Goal: Task Accomplishment & Management: Complete application form

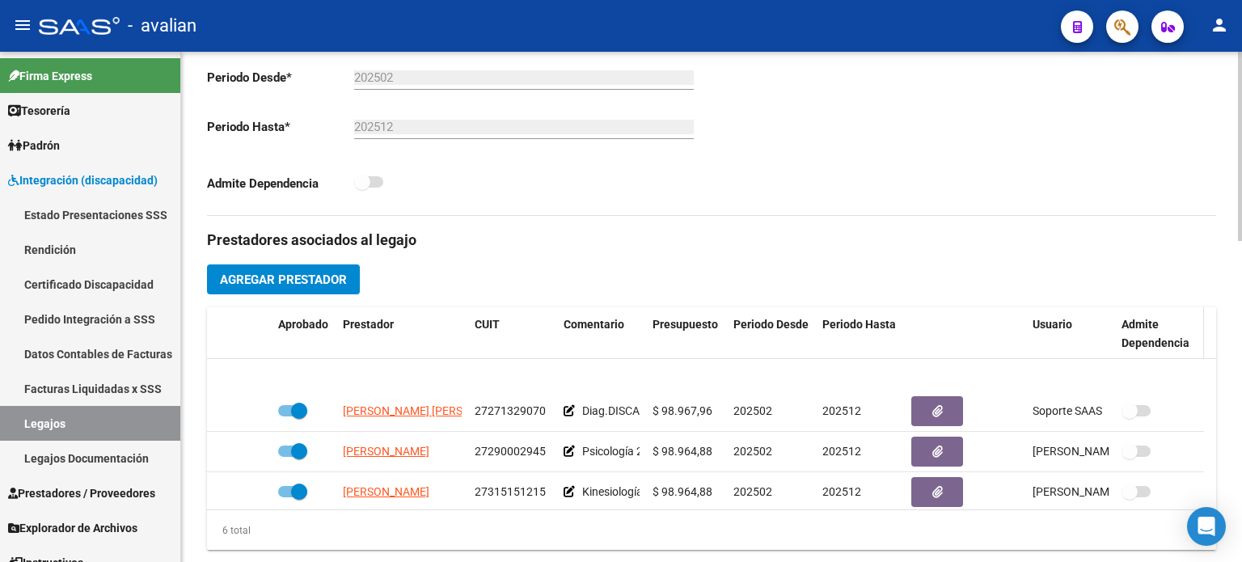
scroll to position [97, 0]
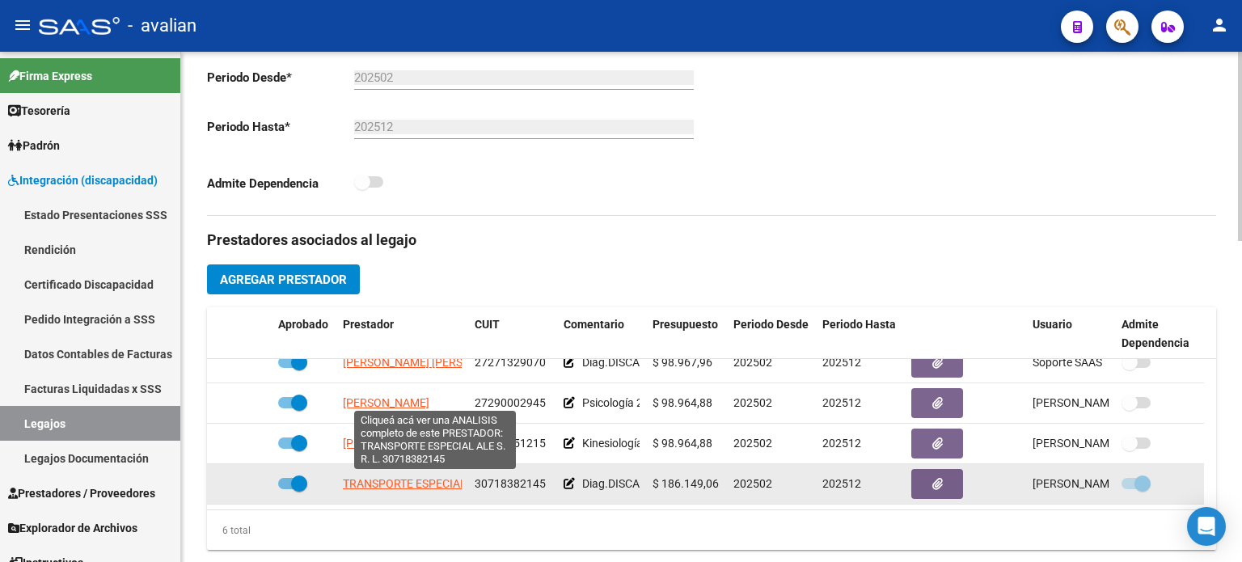
click at [358, 485] on span "TRANSPORTE ESPECIAL ALE S. R. L." at bounding box center [434, 483] width 183 height 13
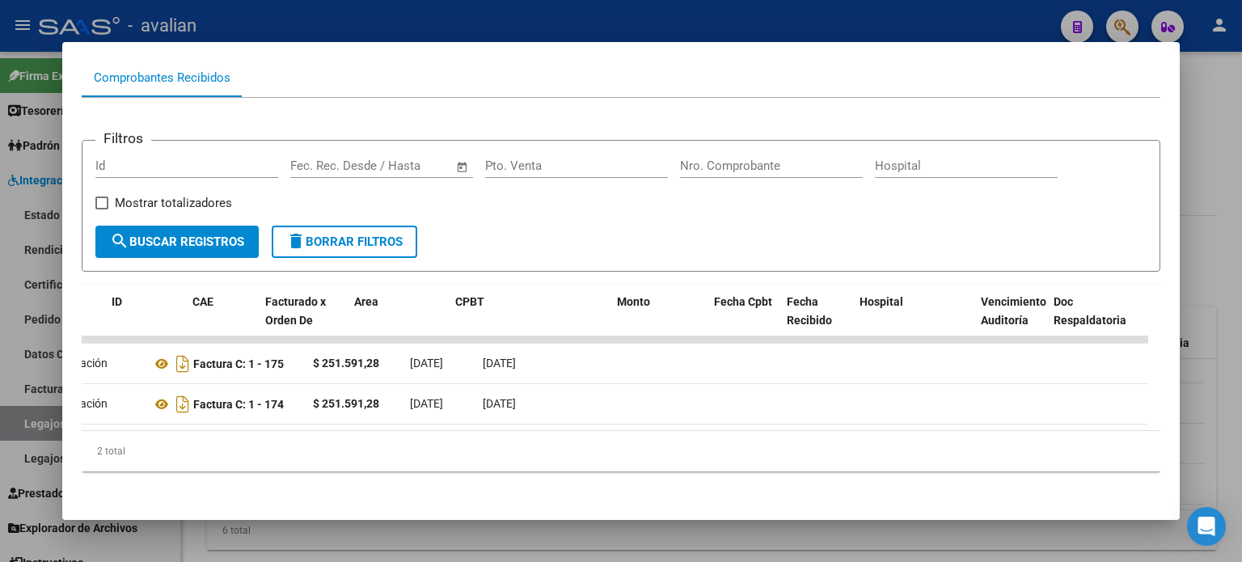
scroll to position [0, 0]
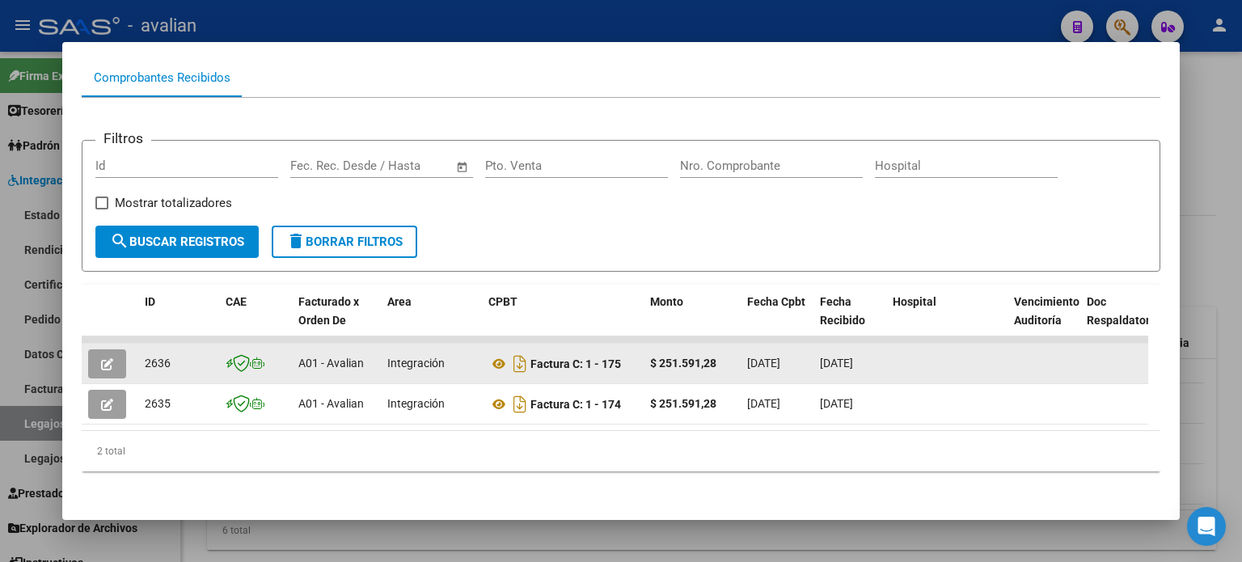
click at [98, 361] on button "button" at bounding box center [107, 363] width 38 height 29
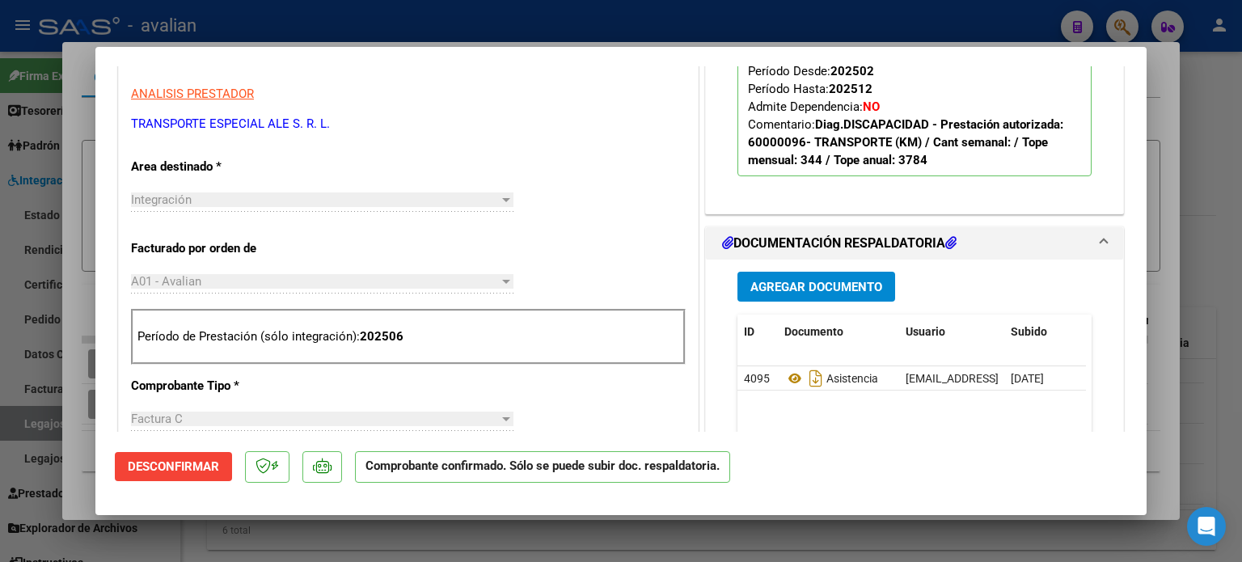
scroll to position [538, 0]
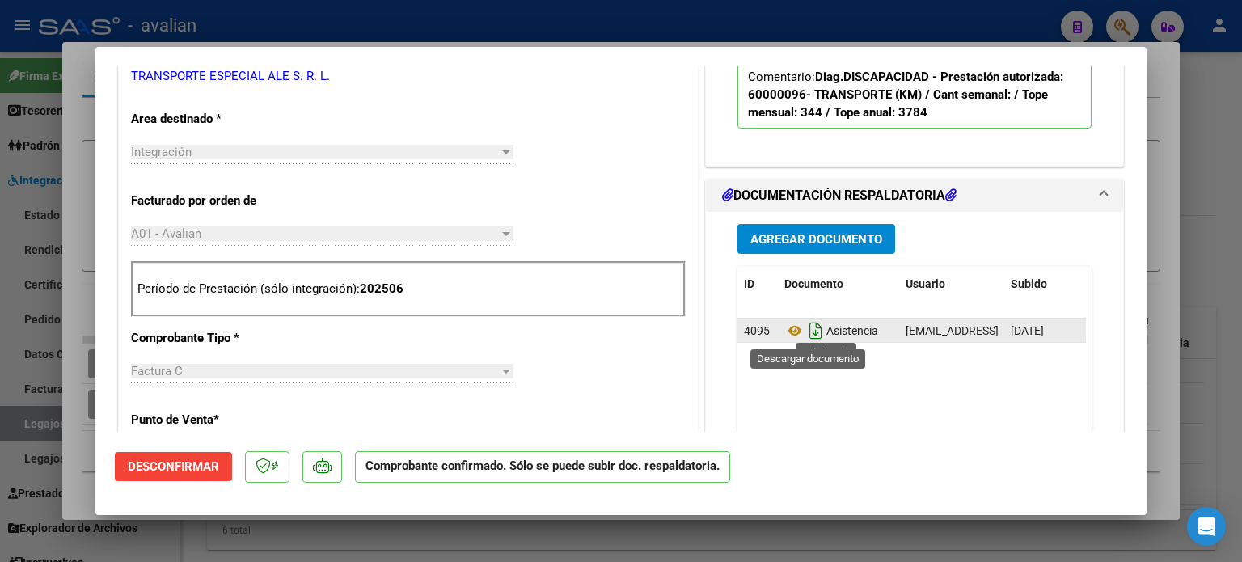
click at [811, 332] on icon "Descargar documento" at bounding box center [815, 331] width 21 height 26
type input "$ 0,00"
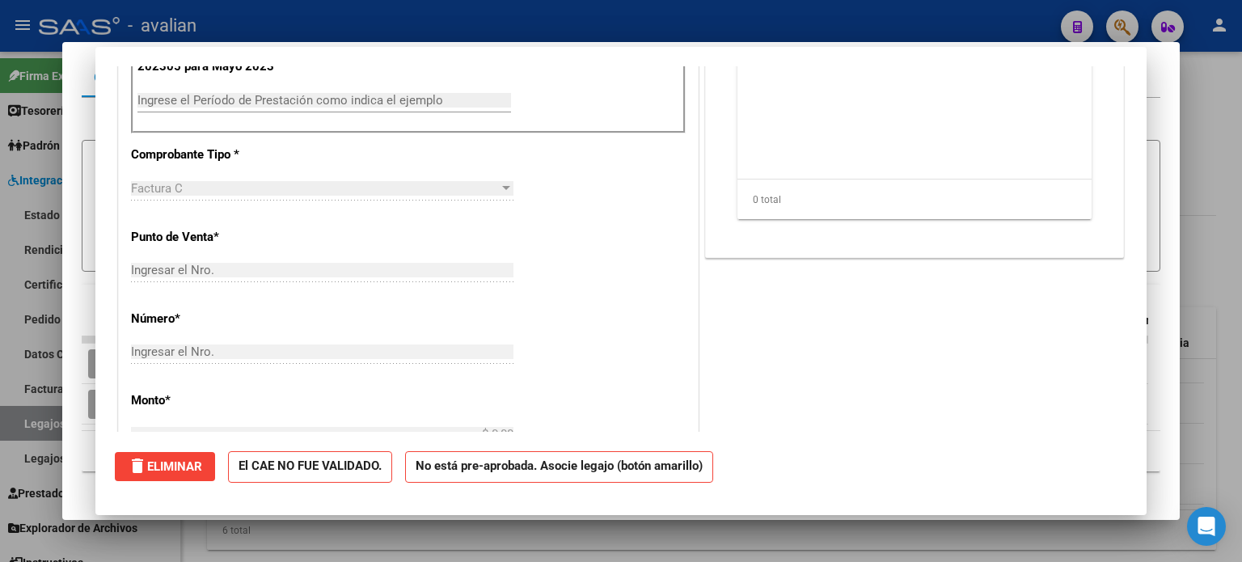
scroll to position [0, 0]
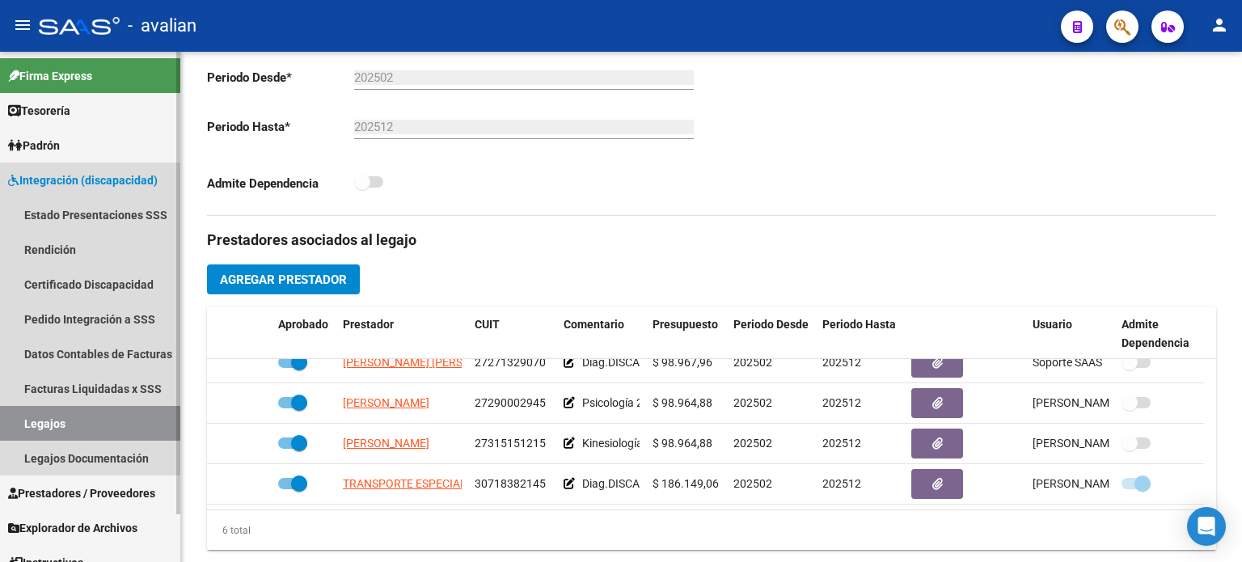
click at [61, 424] on link "Legajos" at bounding box center [90, 423] width 180 height 35
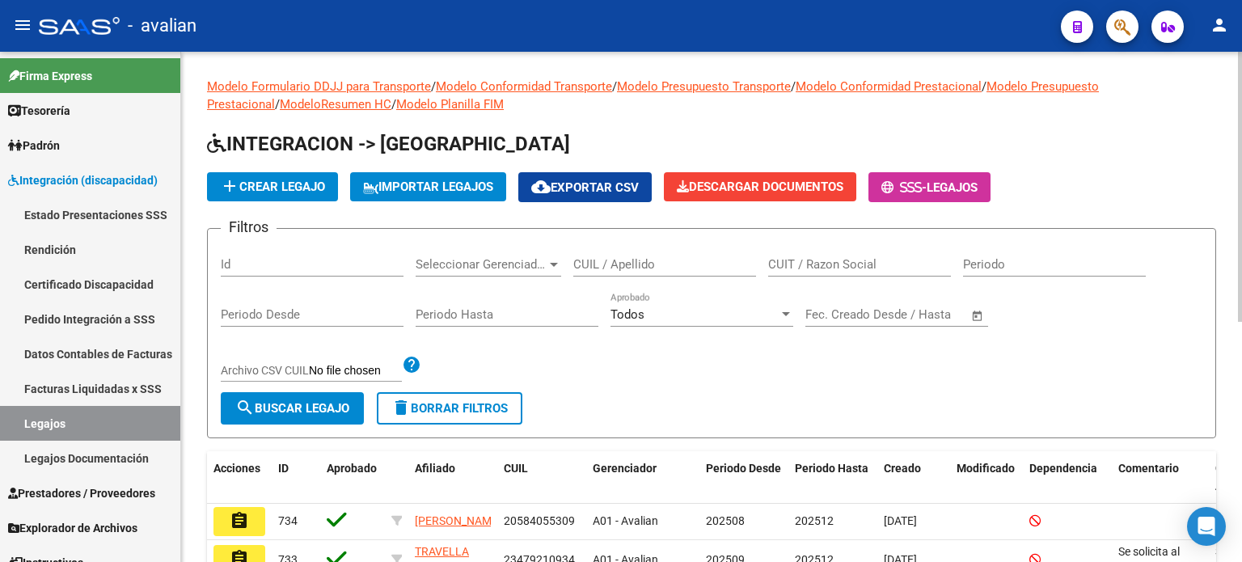
click at [639, 259] on input "CUIL / Apellido" at bounding box center [664, 264] width 183 height 15
paste input "57459727"
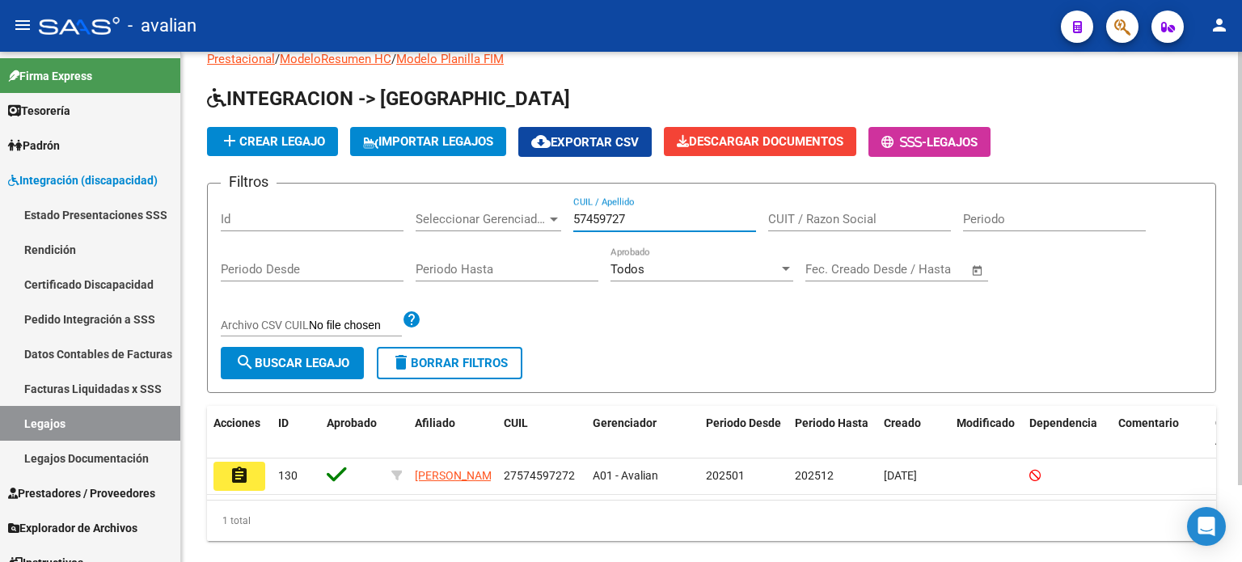
scroll to position [90, 0]
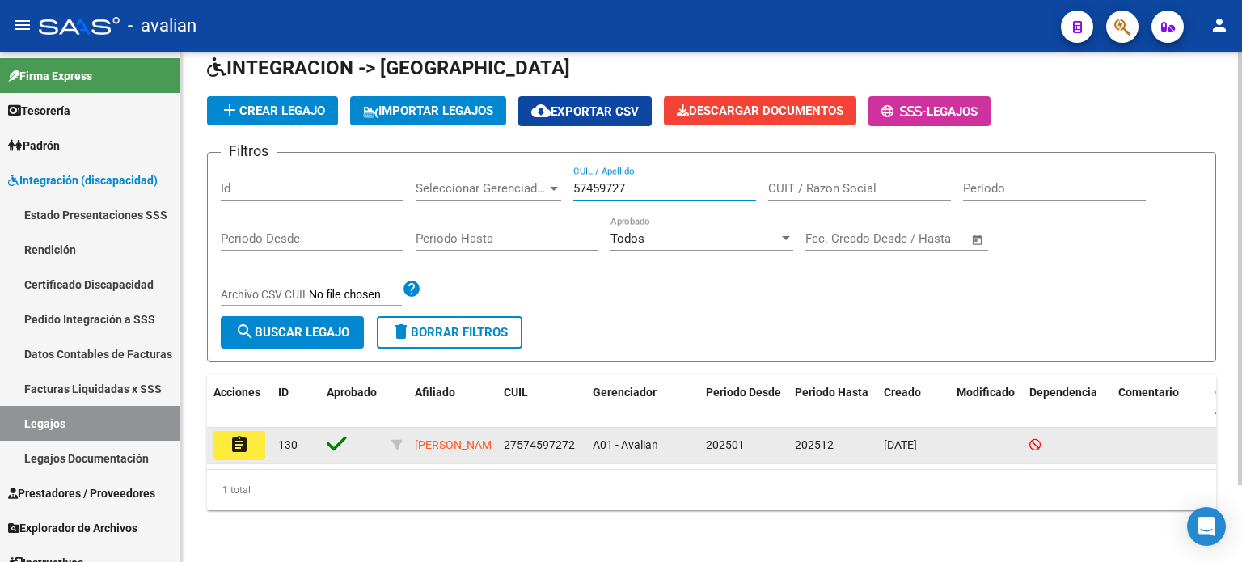
type input "57459727"
click at [217, 432] on button "assignment" at bounding box center [239, 445] width 52 height 29
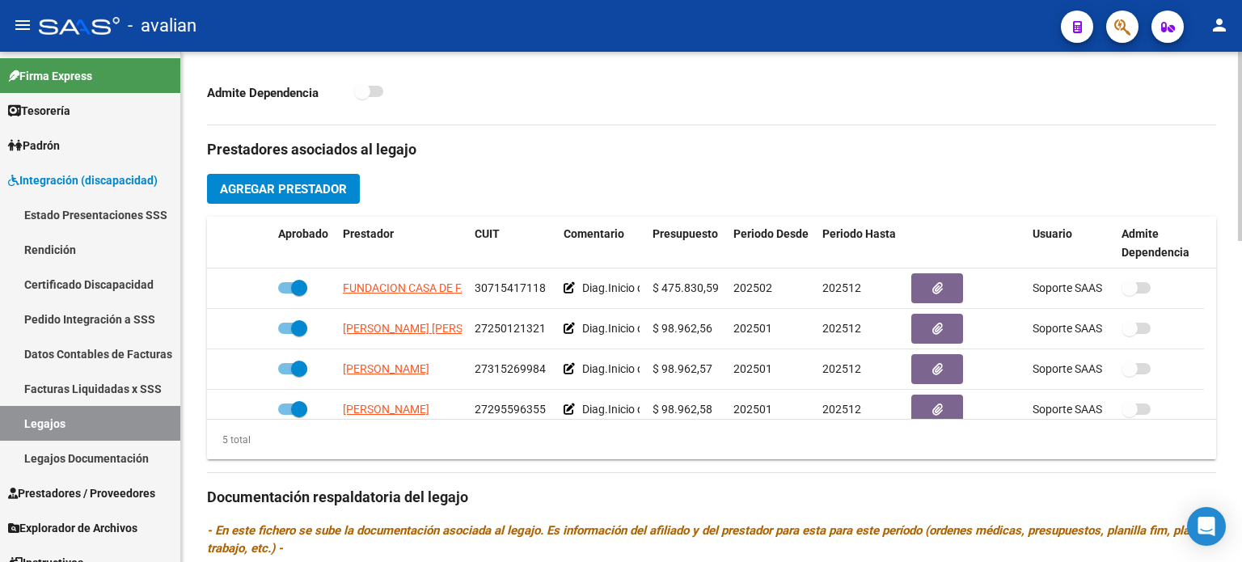
scroll to position [647, 0]
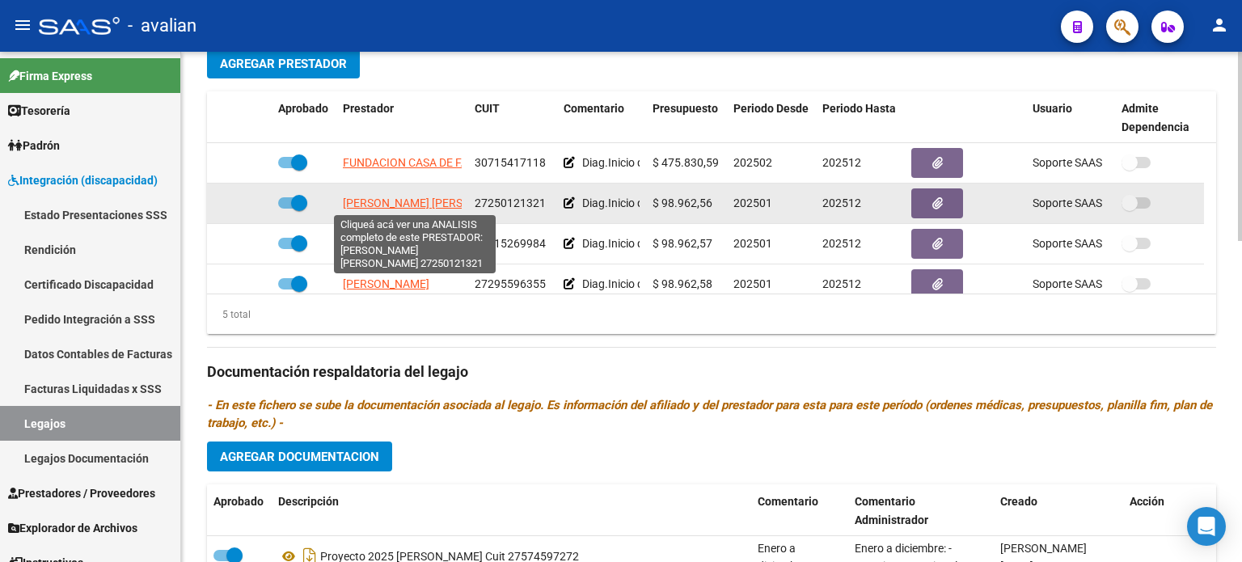
click at [390, 205] on span "[PERSON_NAME] [PERSON_NAME]" at bounding box center [430, 202] width 175 height 13
type textarea "27250121321"
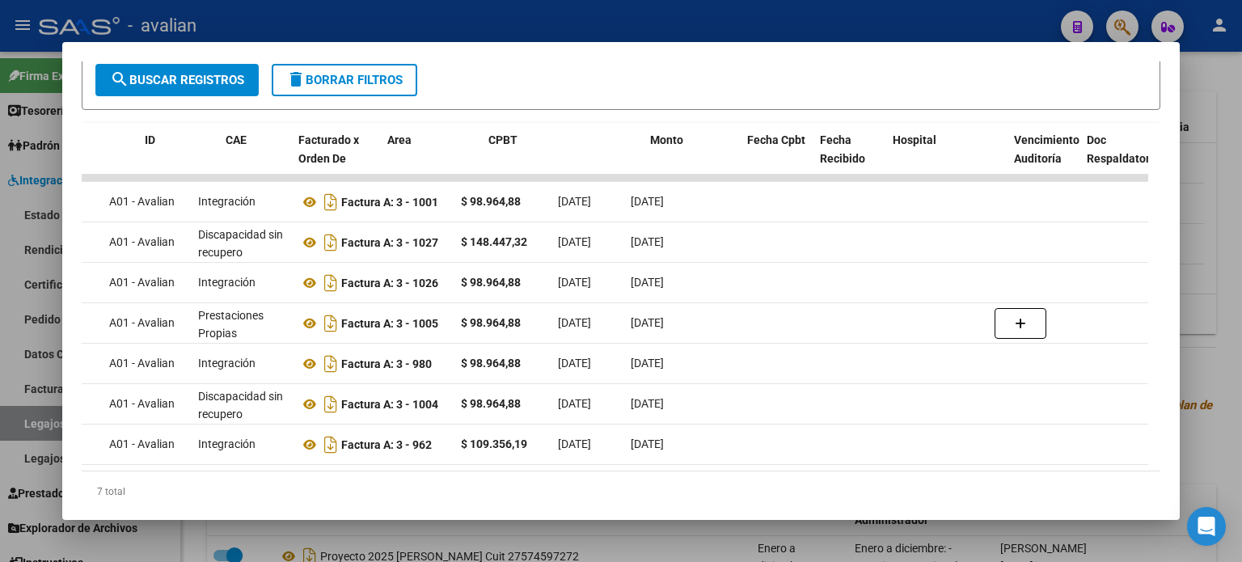
scroll to position [0, 0]
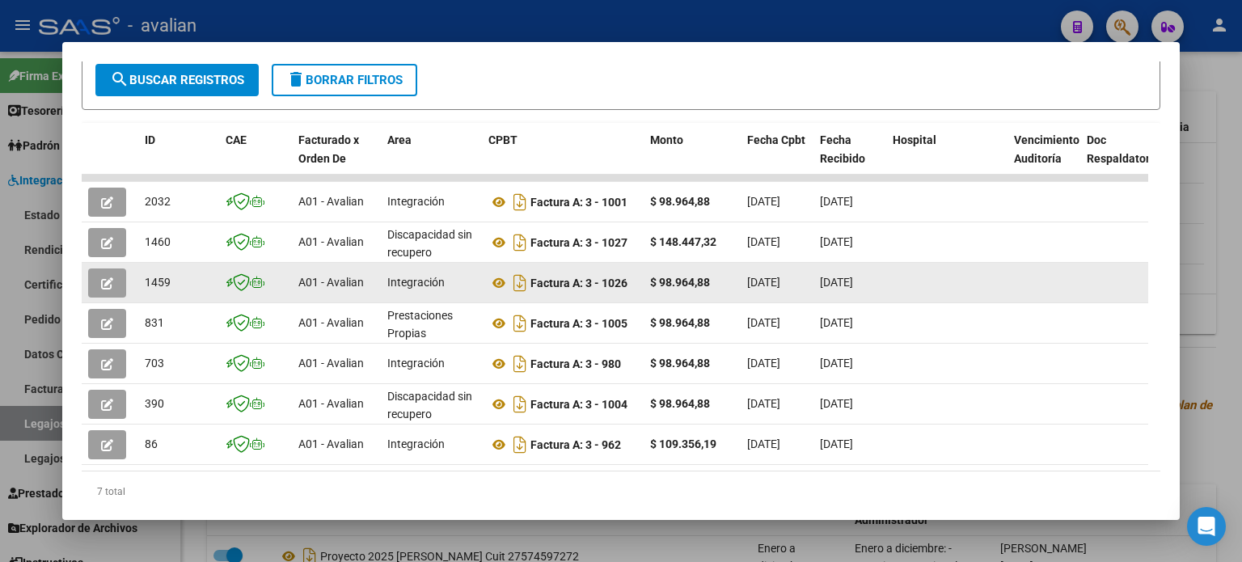
click at [116, 280] on button "button" at bounding box center [107, 282] width 38 height 29
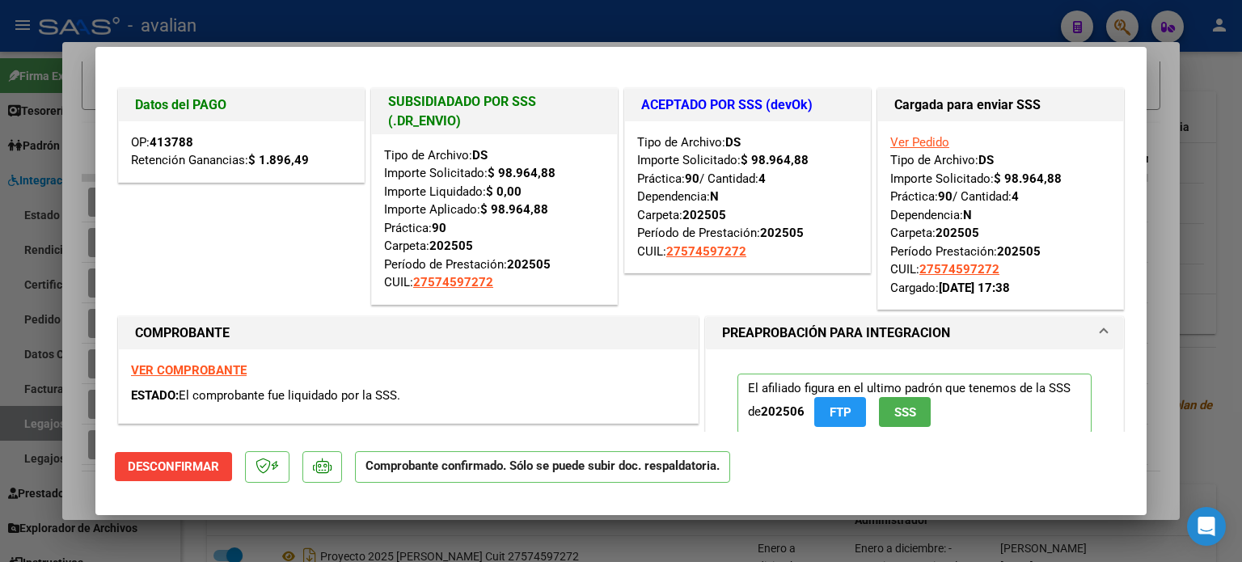
type input "$ 0,00"
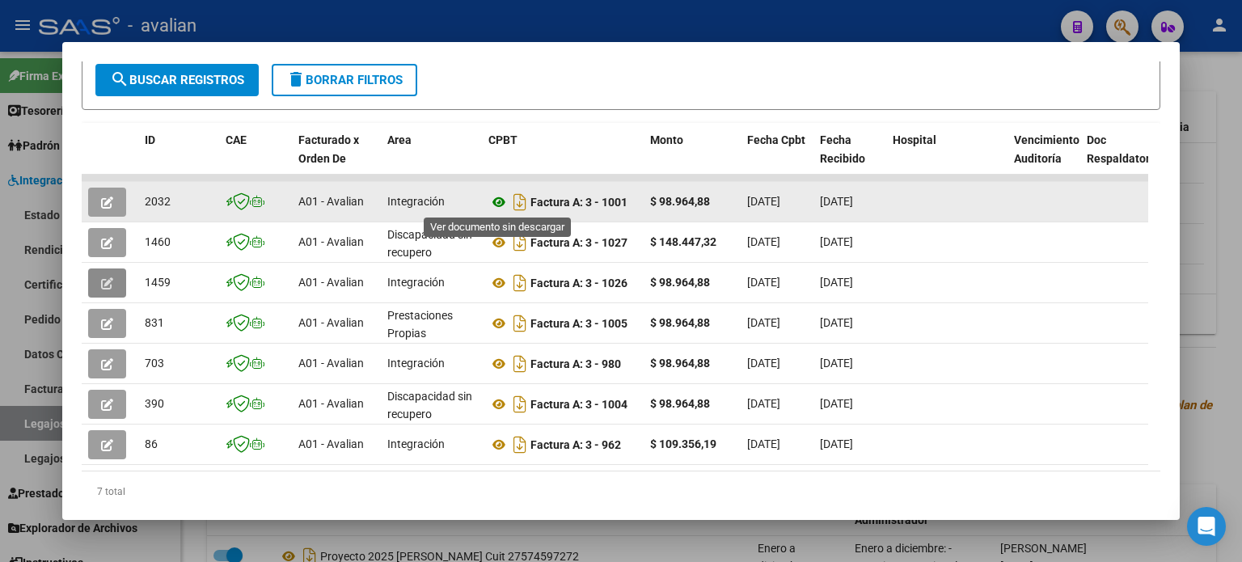
click at [501, 202] on icon at bounding box center [498, 201] width 21 height 19
click at [120, 206] on button "button" at bounding box center [107, 202] width 38 height 29
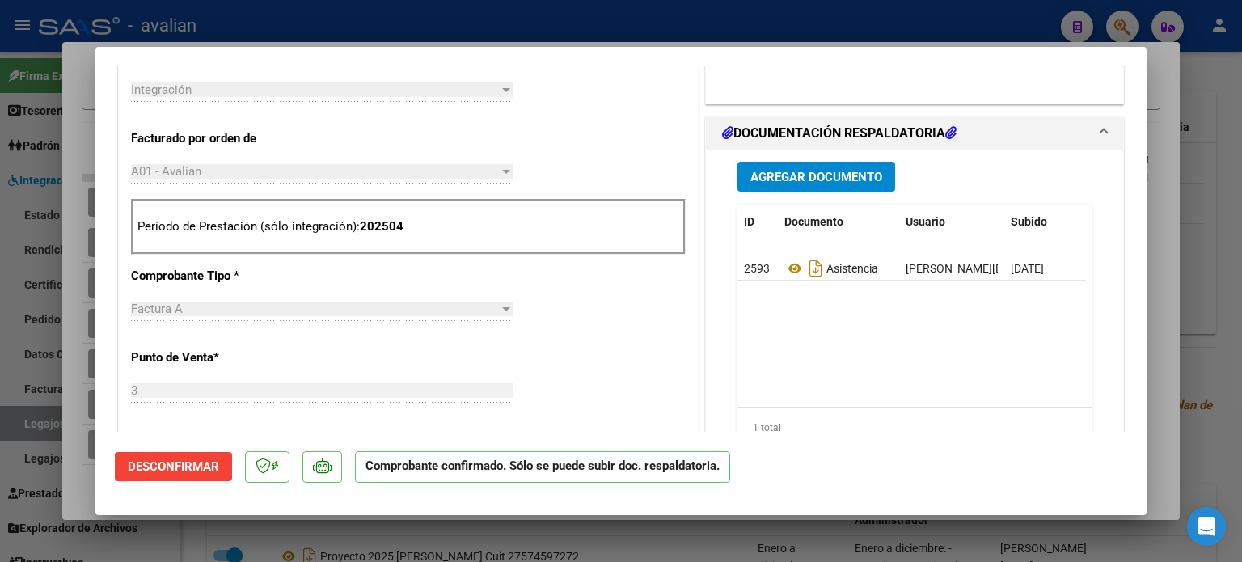
scroll to position [647, 0]
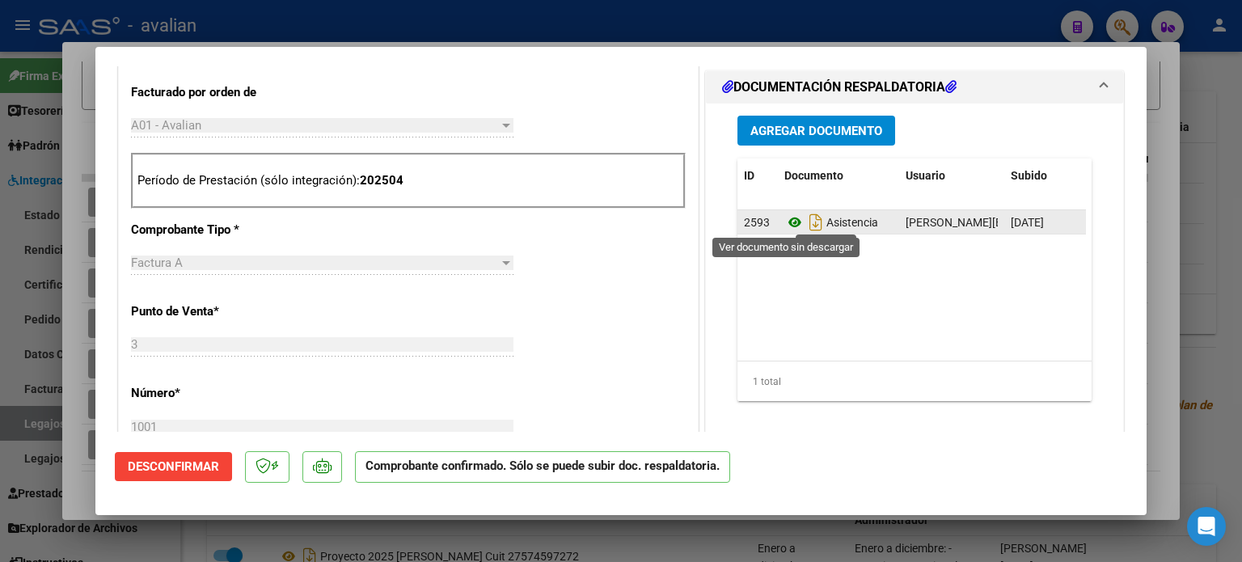
click at [788, 225] on icon at bounding box center [794, 222] width 21 height 19
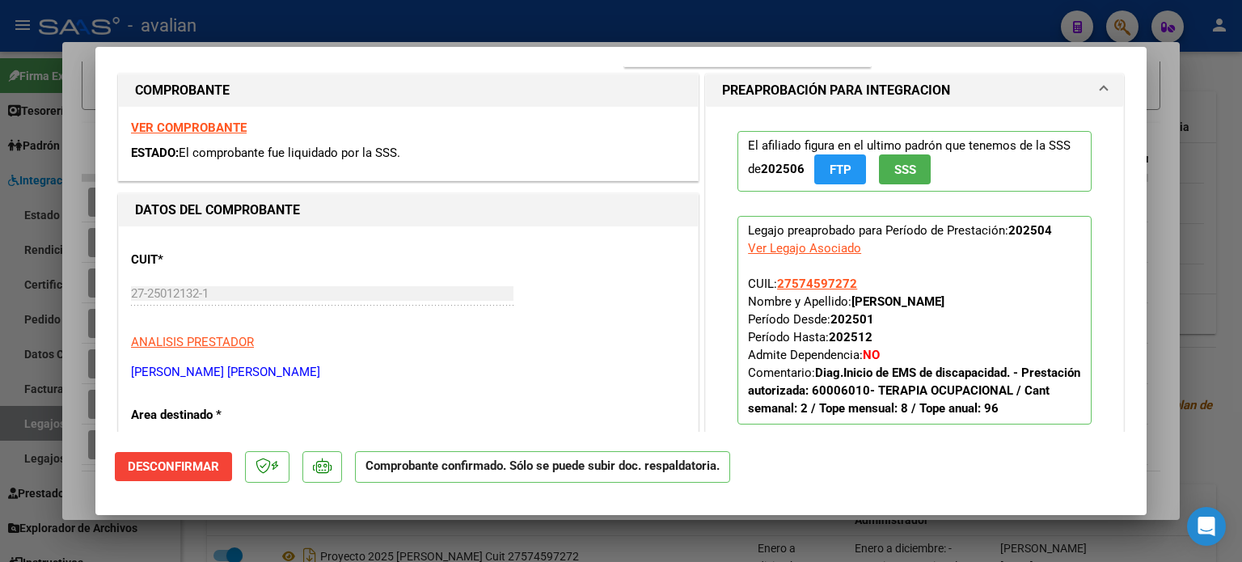
scroll to position [215, 0]
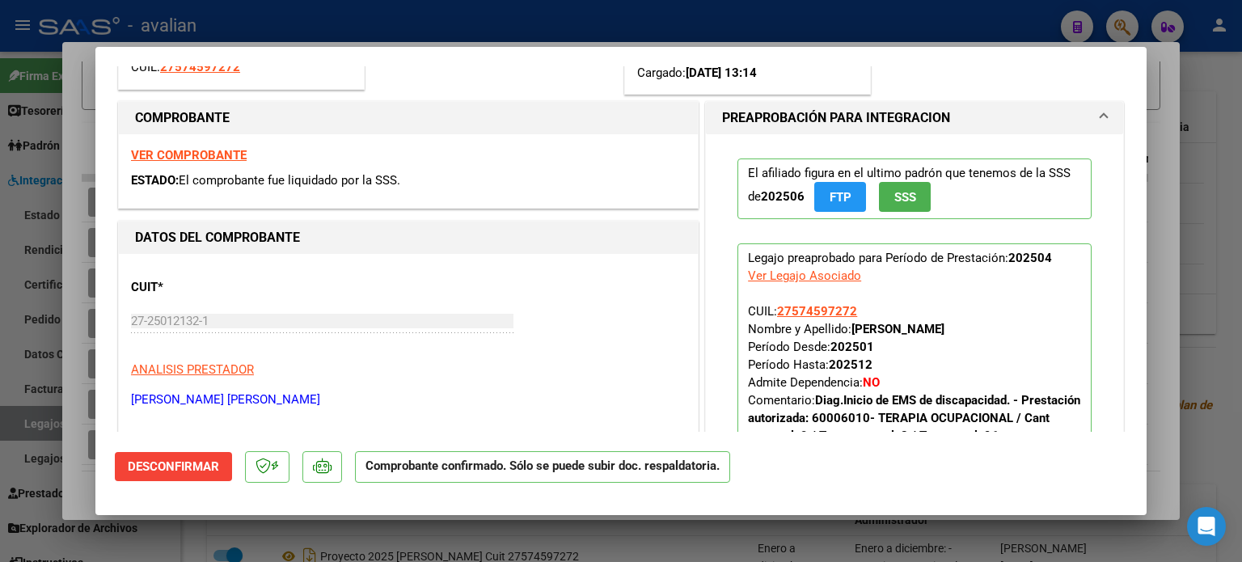
type input "$ 0,00"
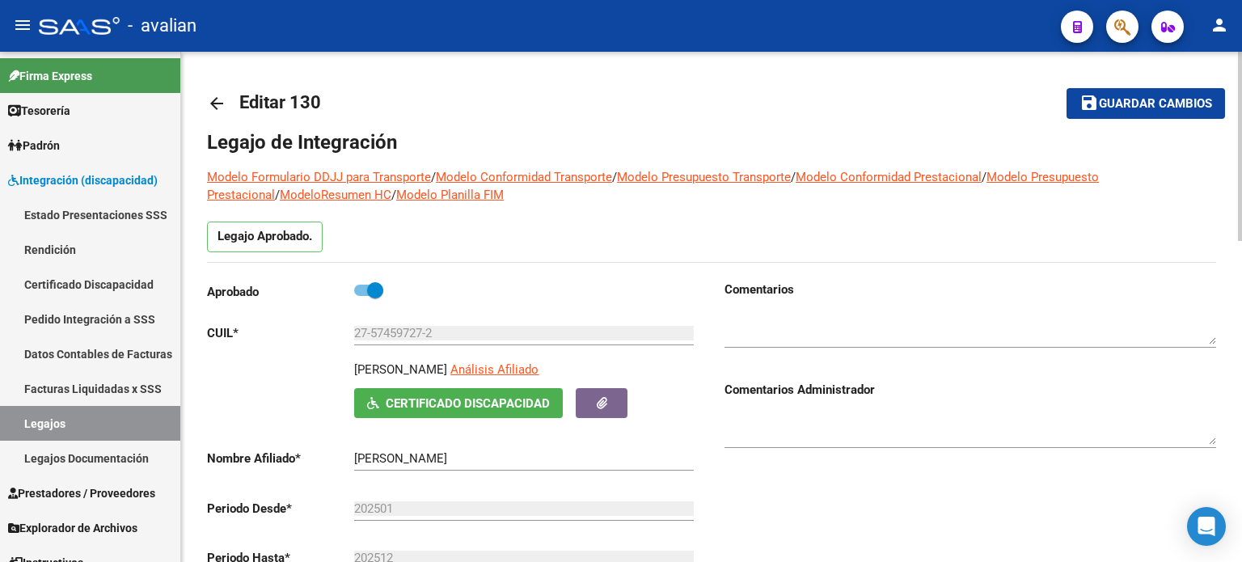
scroll to position [0, 0]
click at [211, 98] on mat-icon "arrow_back" at bounding box center [216, 103] width 19 height 19
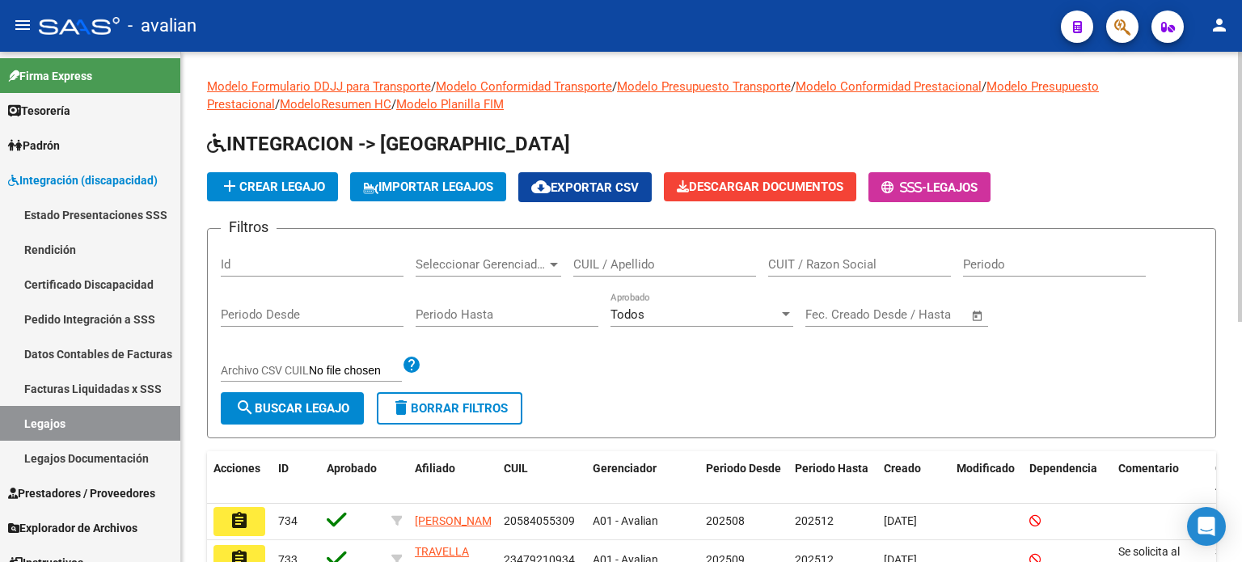
click at [601, 261] on input "CUIL / Apellido" at bounding box center [664, 264] width 183 height 15
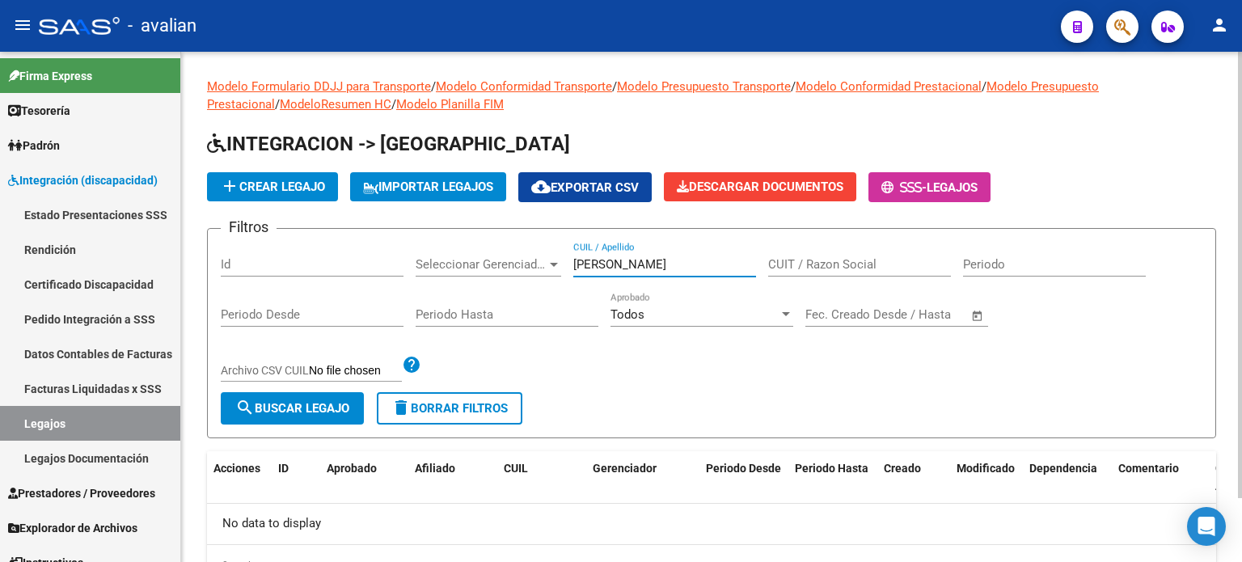
drag, startPoint x: 559, startPoint y: 255, endPoint x: 527, endPoint y: 255, distance: 32.3
click at [527, 255] on div "Filtros Id Seleccionar Gerenciador Seleccionar Gerenciador [PERSON_NAME] CUIL /…" at bounding box center [711, 317] width 981 height 150
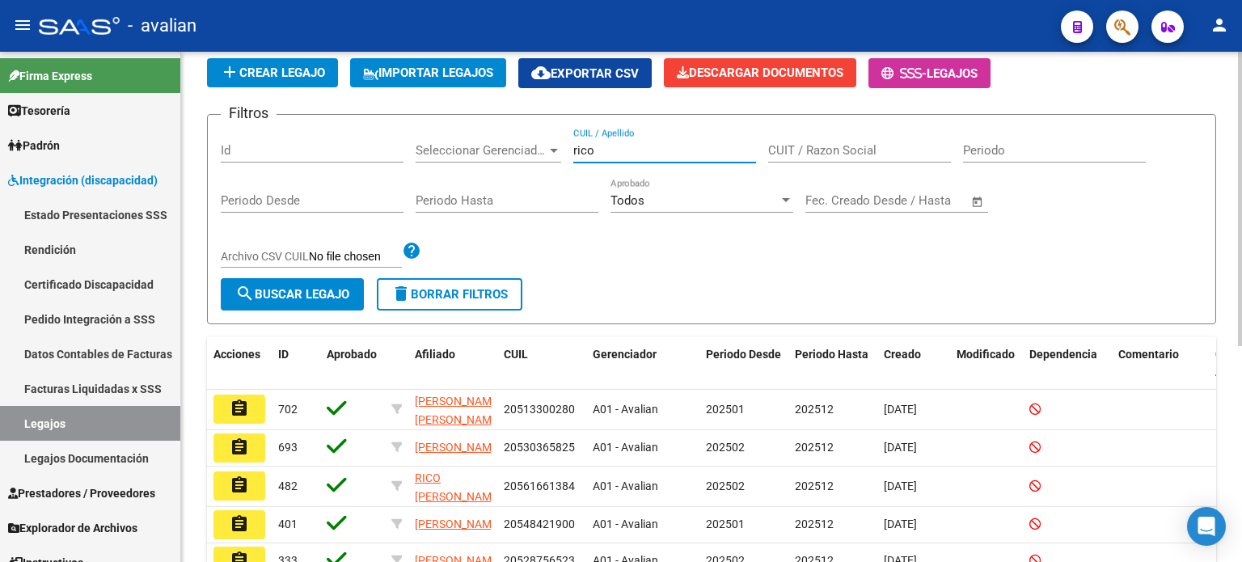
scroll to position [162, 0]
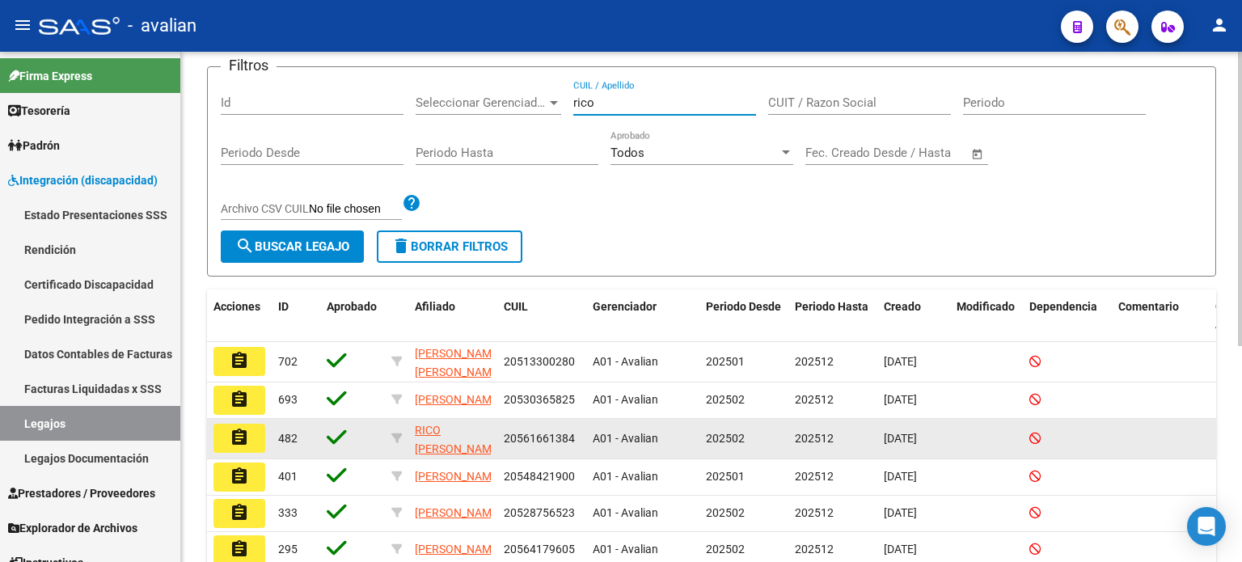
type input "rico"
click at [242, 442] on mat-icon "assignment" at bounding box center [239, 437] width 19 height 19
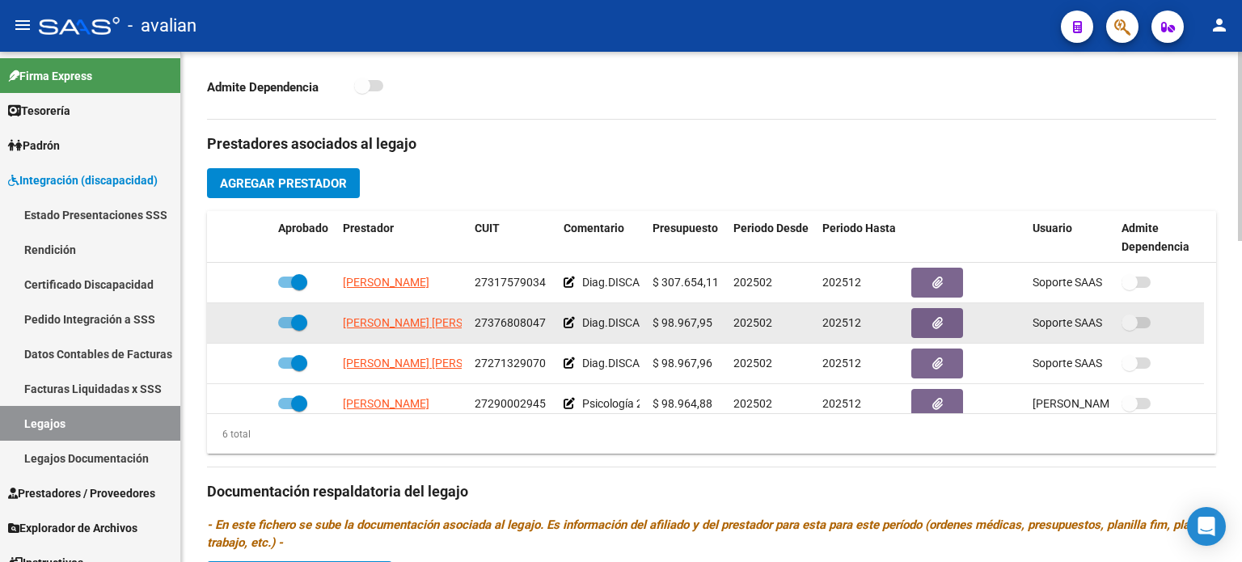
scroll to position [538, 0]
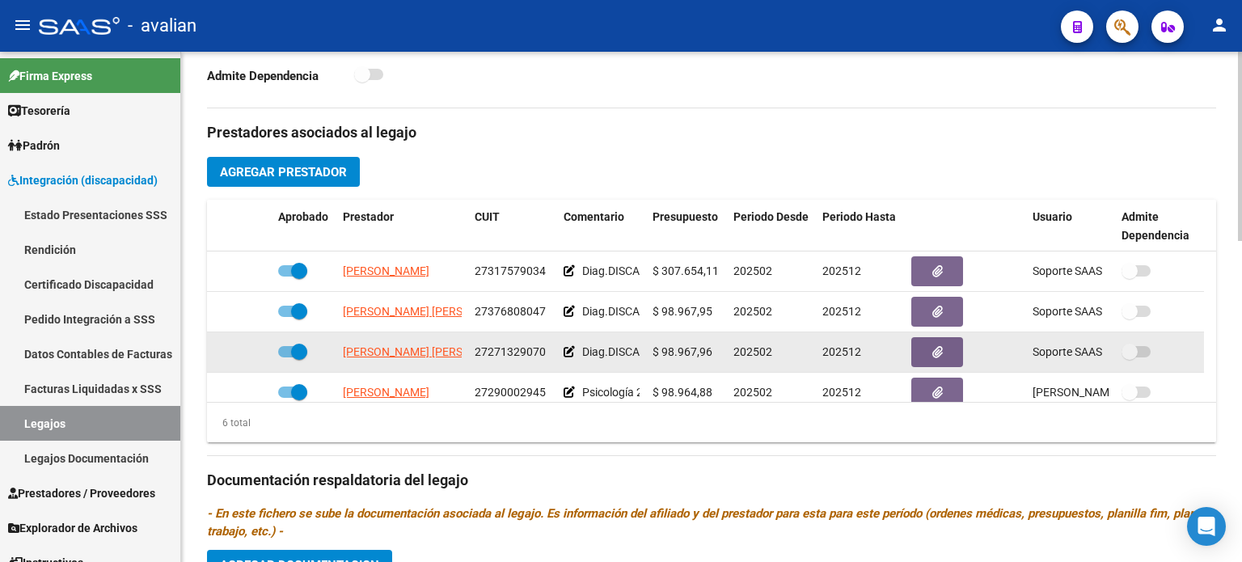
drag, startPoint x: 1203, startPoint y: 316, endPoint x: 1199, endPoint y: 369, distance: 53.5
click at [1199, 369] on datatable-scroller "[PERSON_NAME] 27317579034 Diag.DISCAPACIDAD - Prestación autorizada: 60000087- …" at bounding box center [711, 372] width 1009 height 242
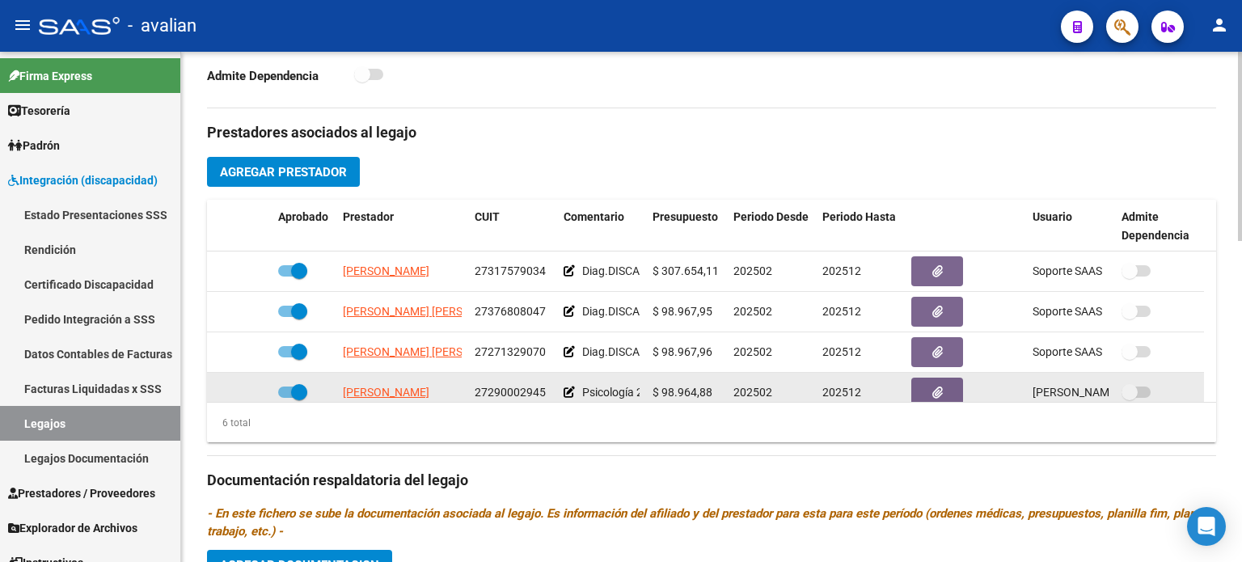
drag, startPoint x: 1194, startPoint y: 386, endPoint x: 1203, endPoint y: 357, distance: 30.4
click at [1196, 384] on datatable-scroller "[PERSON_NAME] 27317579034 Diag.DISCAPACIDAD - Prestación autorizada: 60000087- …" at bounding box center [711, 372] width 1009 height 242
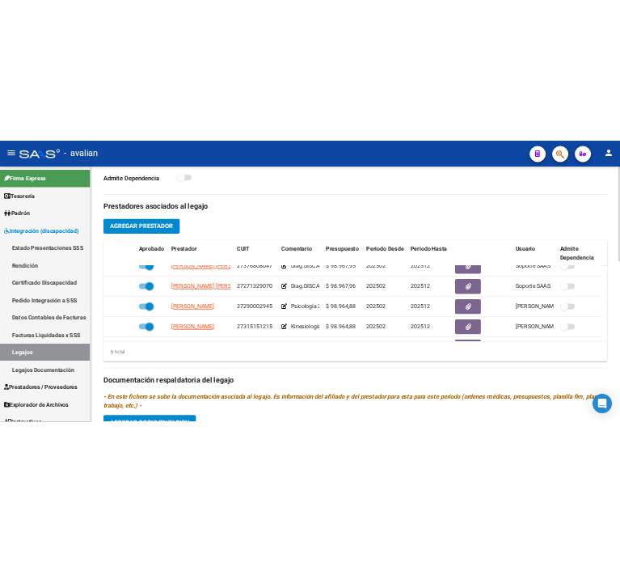
scroll to position [97, 0]
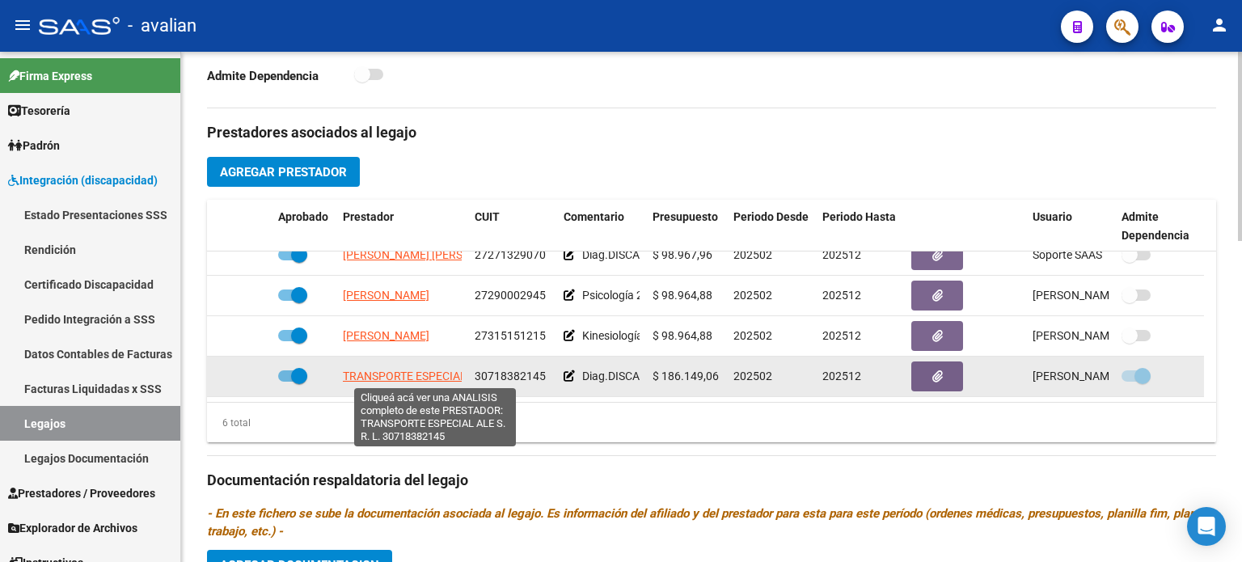
click at [423, 372] on span "TRANSPORTE ESPECIAL ALE S. R. L." at bounding box center [434, 375] width 183 height 13
type textarea "30718382145"
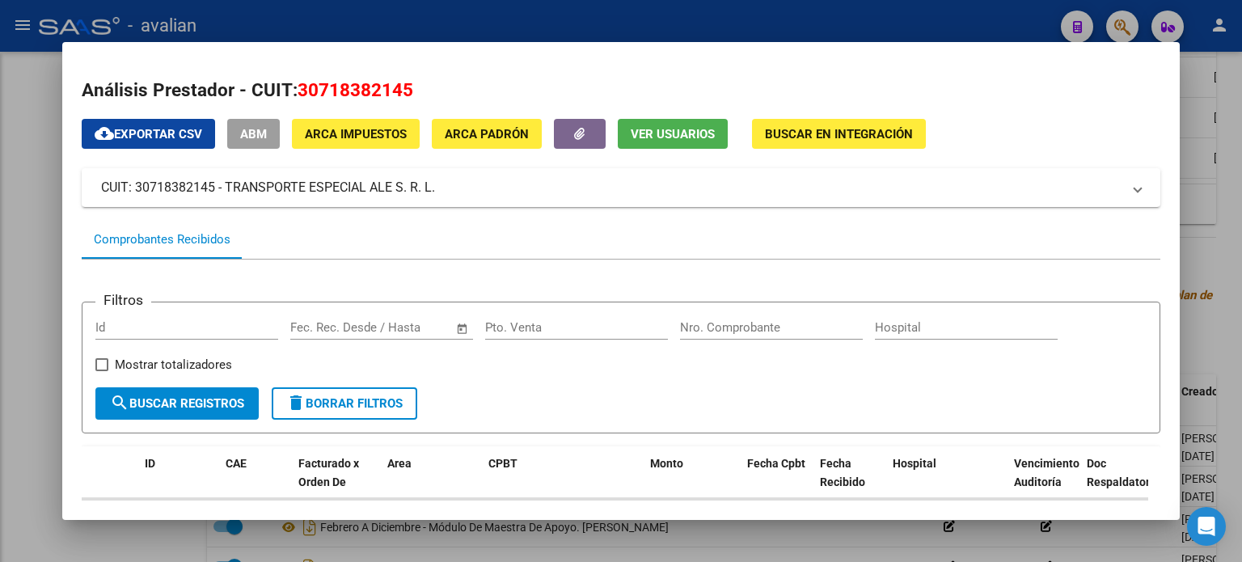
scroll to position [708, 0]
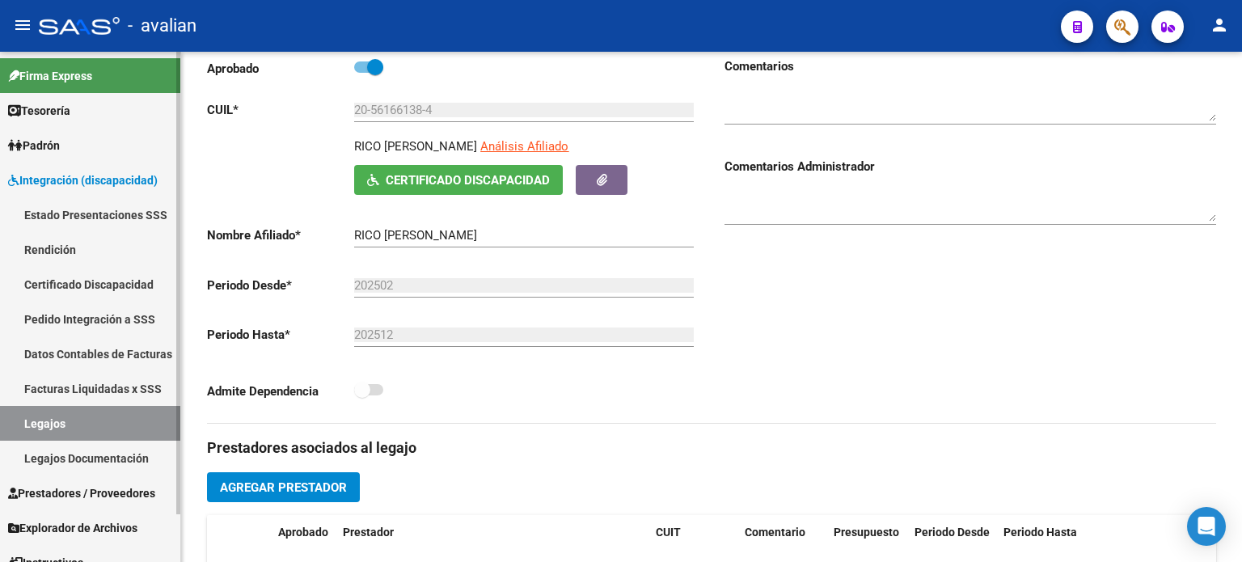
drag, startPoint x: 63, startPoint y: 415, endPoint x: 86, endPoint y: 407, distance: 25.1
click at [63, 415] on link "Legajos" at bounding box center [90, 423] width 180 height 35
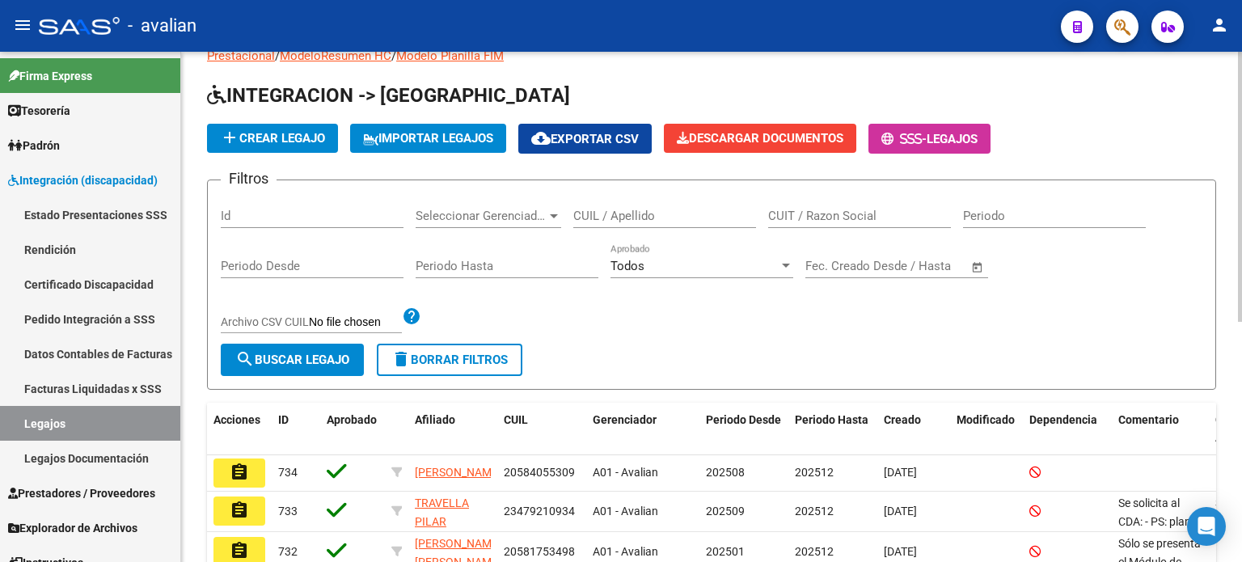
scroll to position [8, 0]
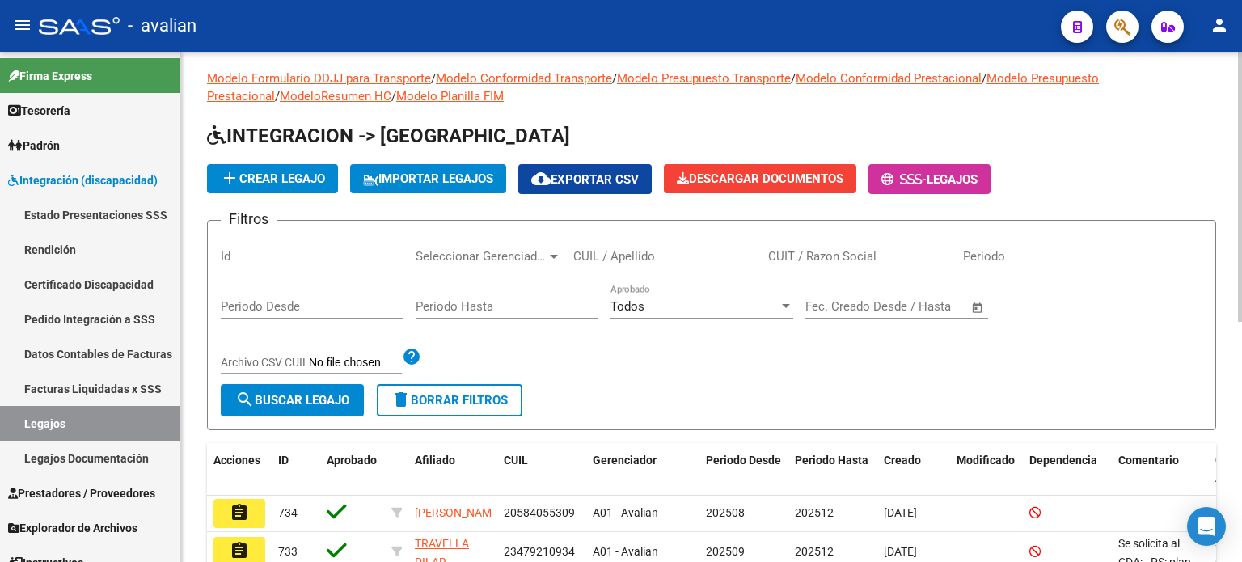
click at [618, 264] on div "CUIL / Apellido" at bounding box center [664, 251] width 183 height 35
paste input "57459727"
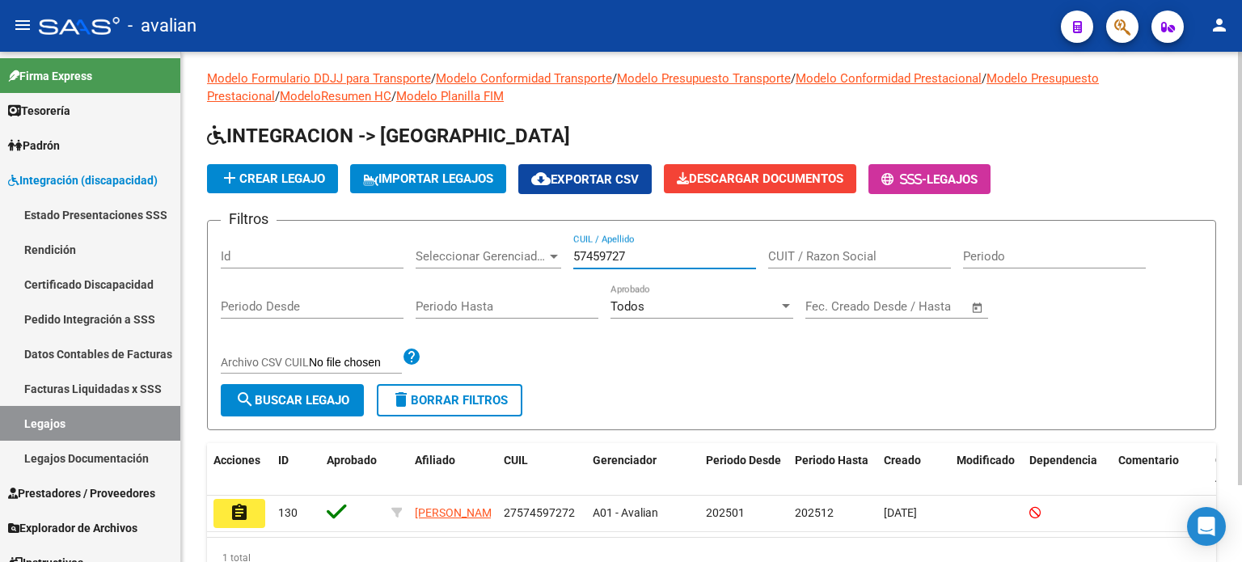
drag, startPoint x: 593, startPoint y: 248, endPoint x: 521, endPoint y: 245, distance: 72.0
click at [530, 245] on div "Filtros Id Seleccionar Gerenciador Seleccionar Gerenciador 57459727 CUIL / Apel…" at bounding box center [711, 309] width 981 height 150
paste input "20559445771"
type input "20559445771"
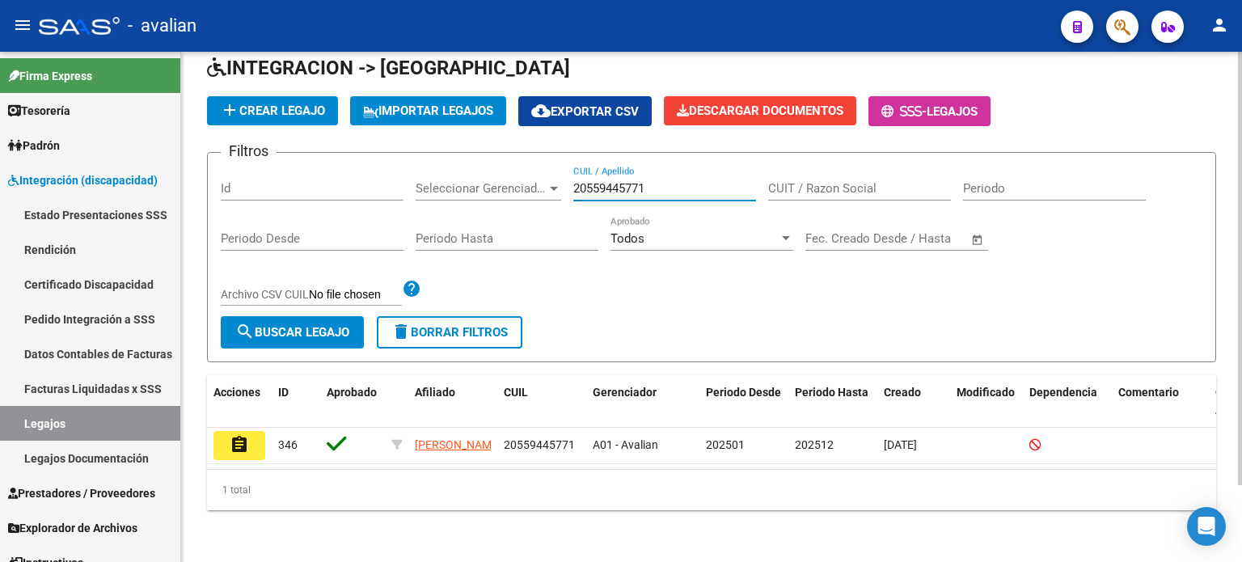
scroll to position [90, 0]
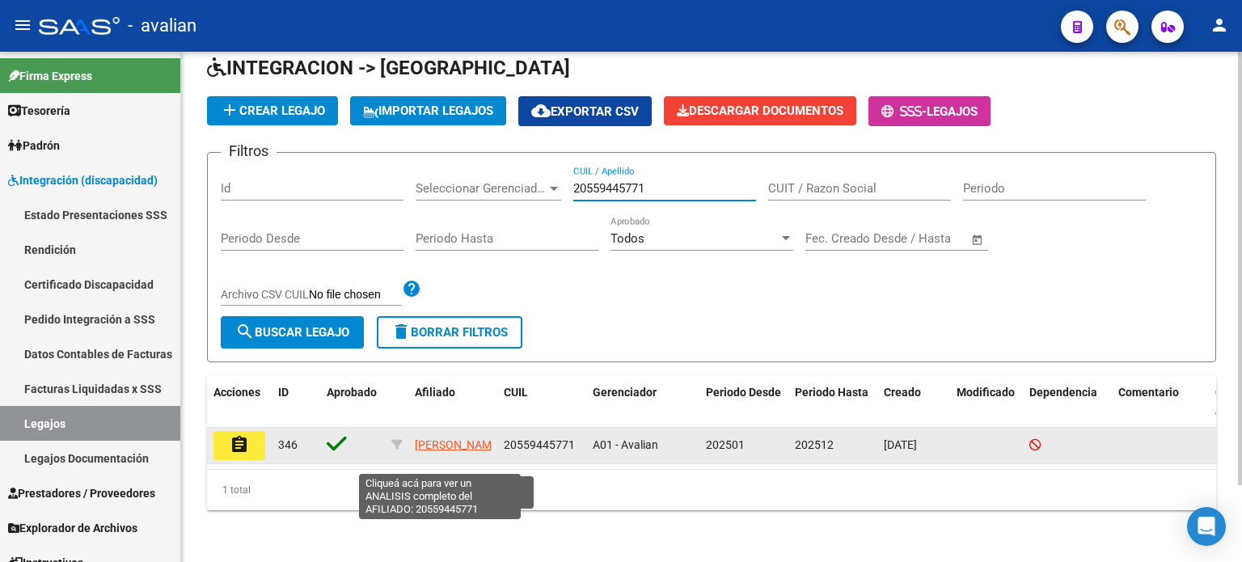
click at [436, 438] on span "[PERSON_NAME]" at bounding box center [458, 444] width 86 height 13
type textarea "20559445771"
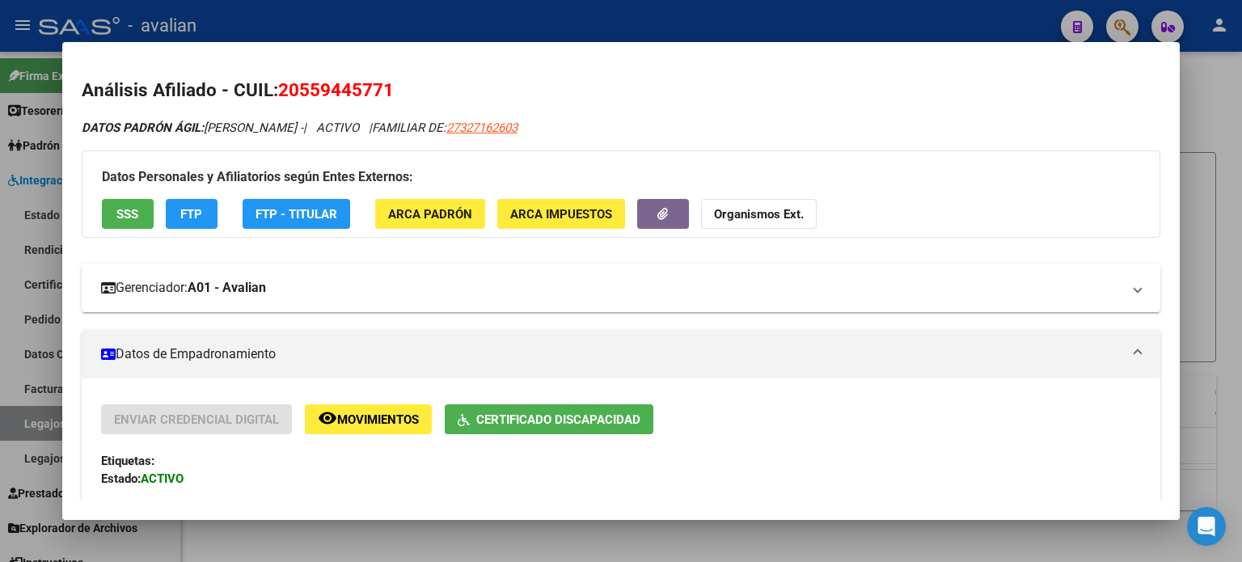
scroll to position [377, 0]
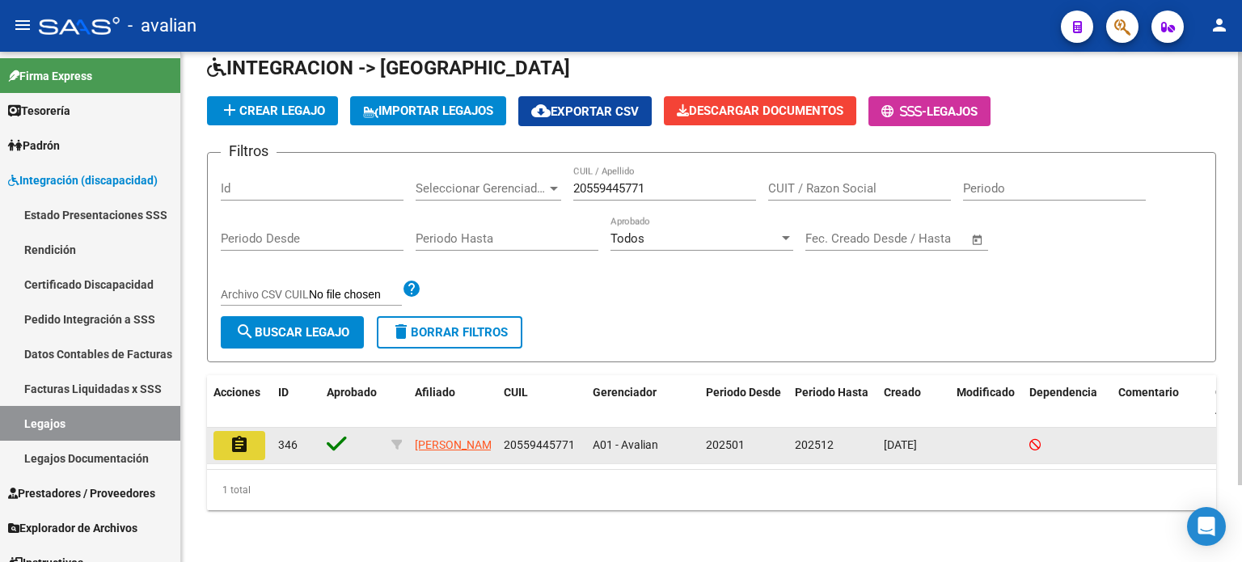
click at [230, 437] on mat-icon "assignment" at bounding box center [239, 444] width 19 height 19
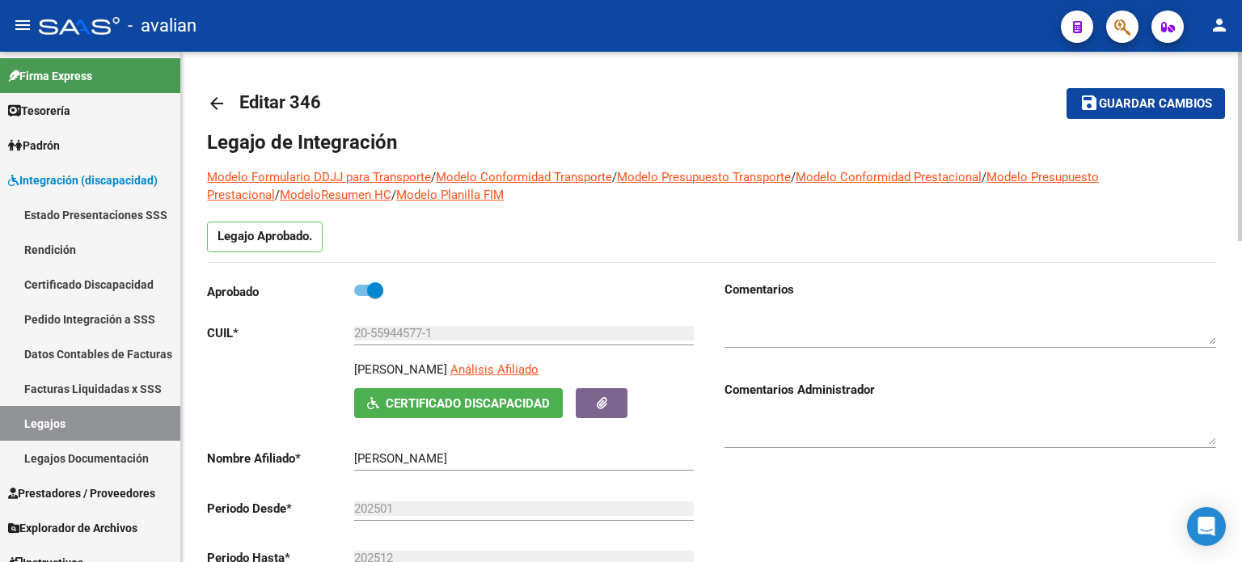
click at [214, 92] on link "arrow_back" at bounding box center [223, 103] width 32 height 38
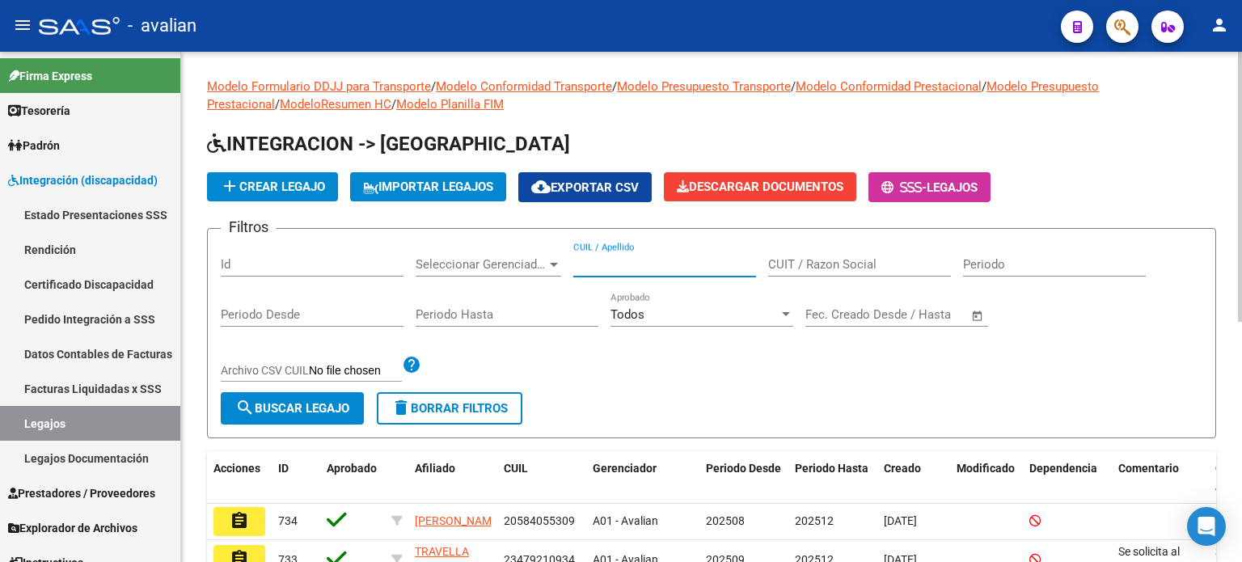
click at [641, 266] on input "CUIL / Apellido" at bounding box center [664, 264] width 183 height 15
paste input "27574597272"
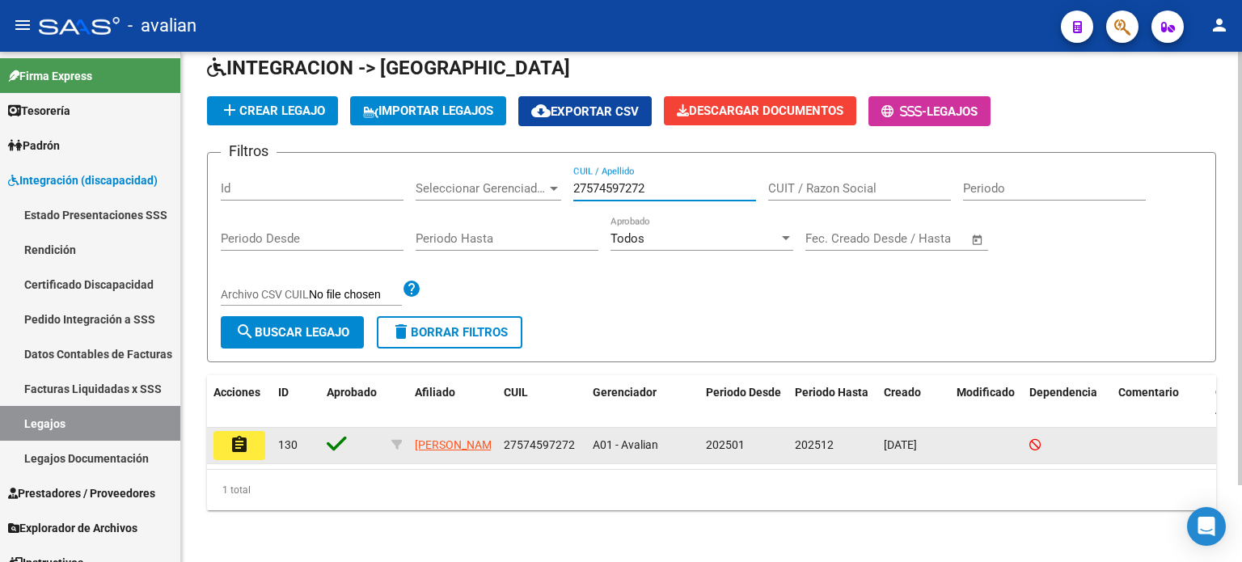
scroll to position [90, 0]
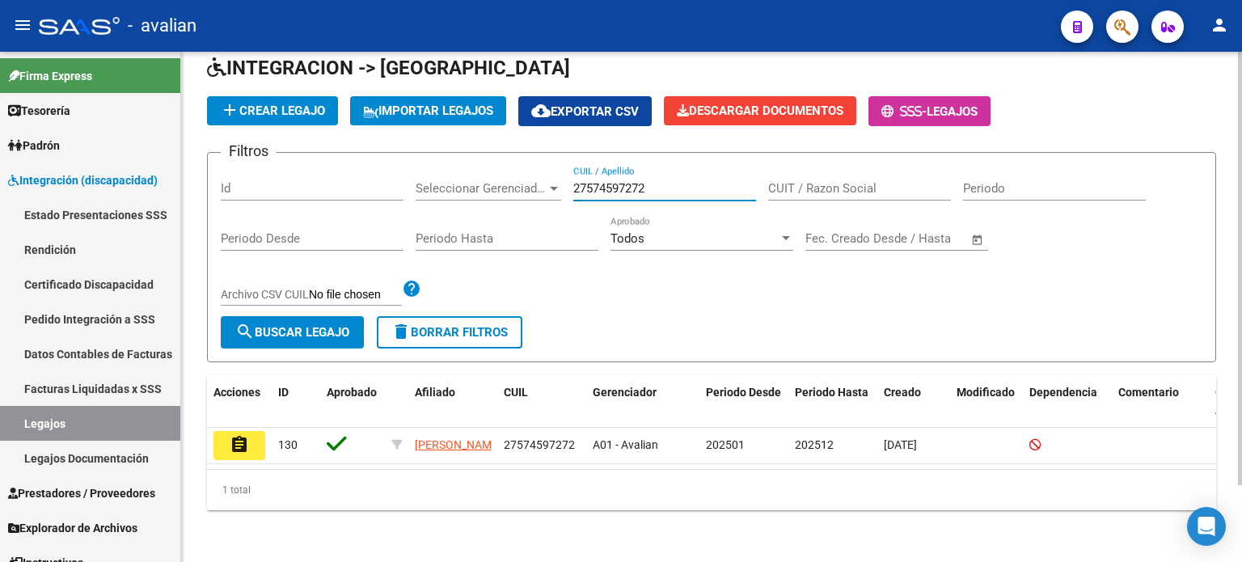
type input "27574597272"
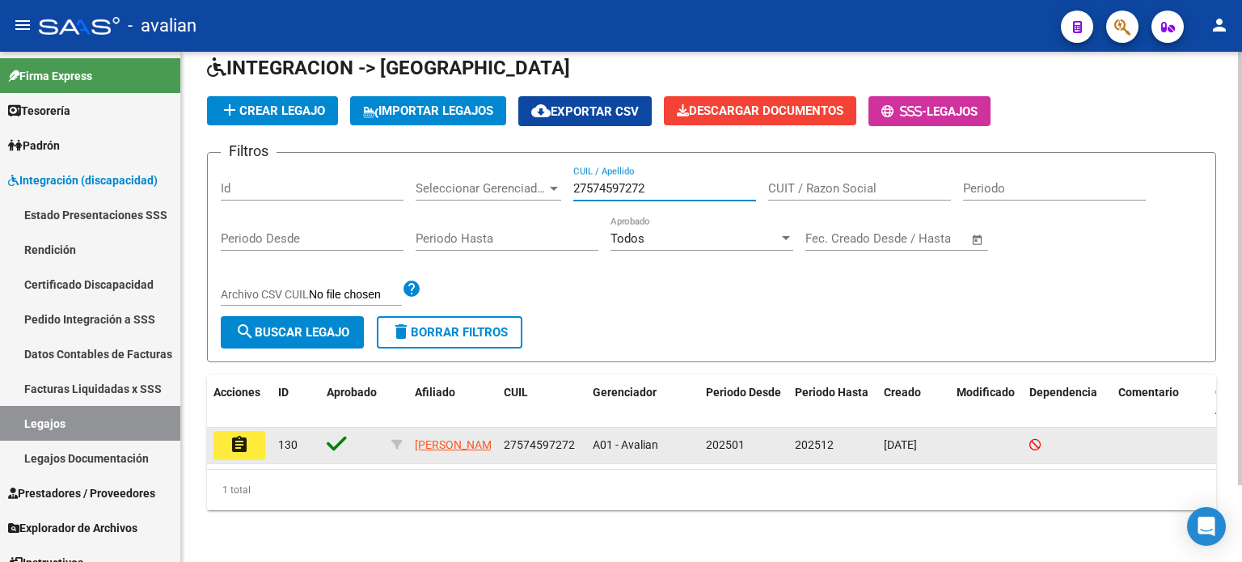
click at [246, 441] on button "assignment" at bounding box center [239, 445] width 52 height 29
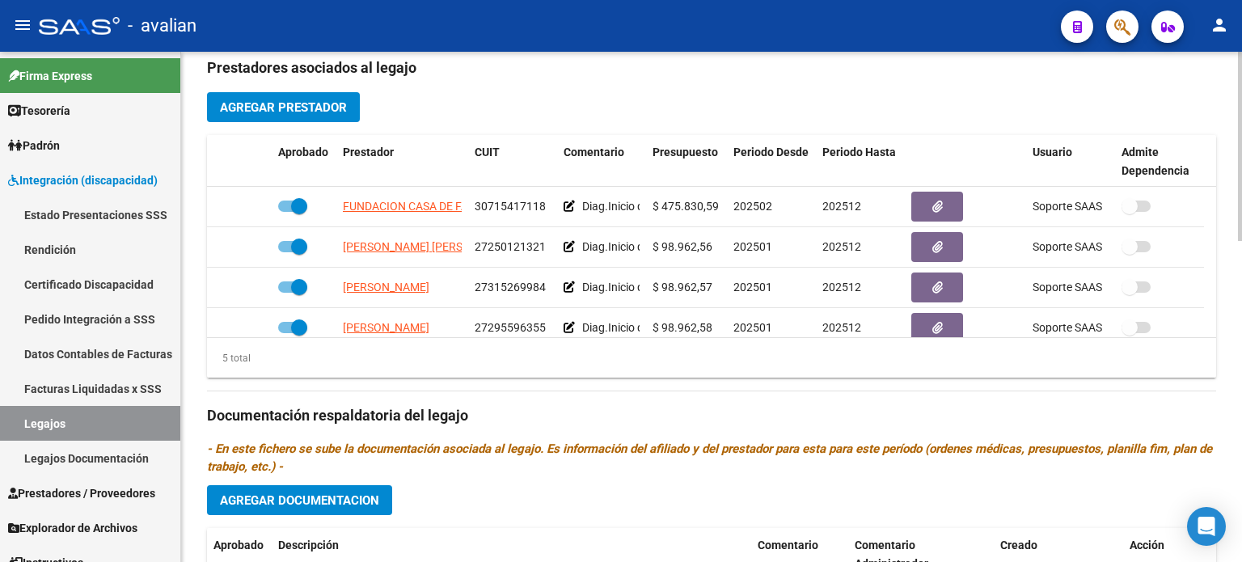
scroll to position [647, 0]
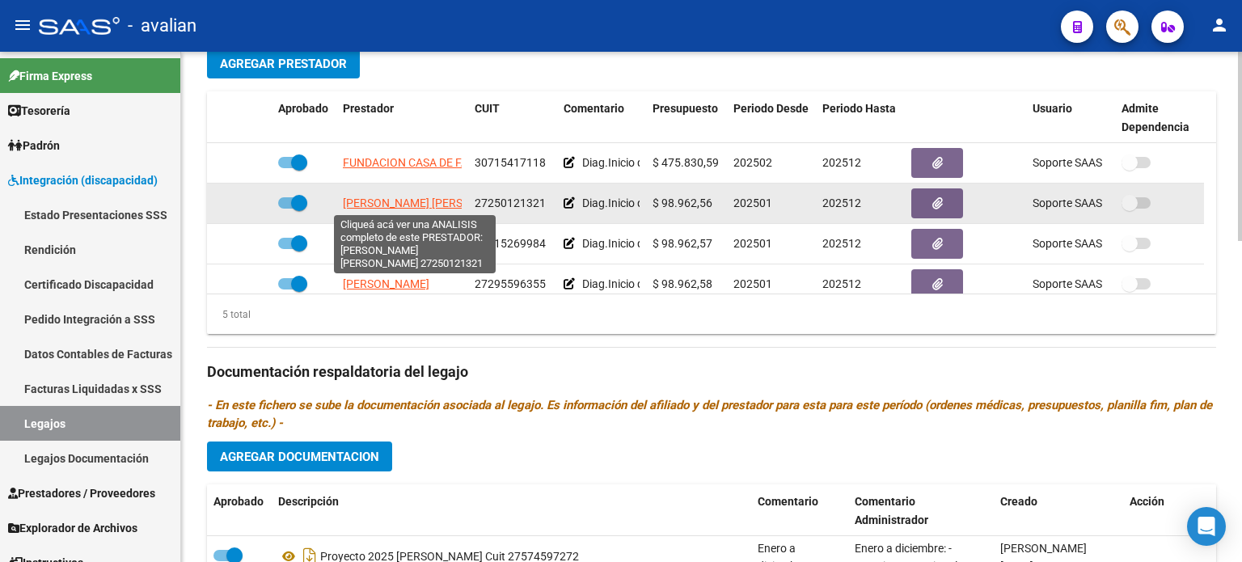
click at [372, 203] on span "[PERSON_NAME] [PERSON_NAME]" at bounding box center [430, 202] width 175 height 13
type textarea "27250121321"
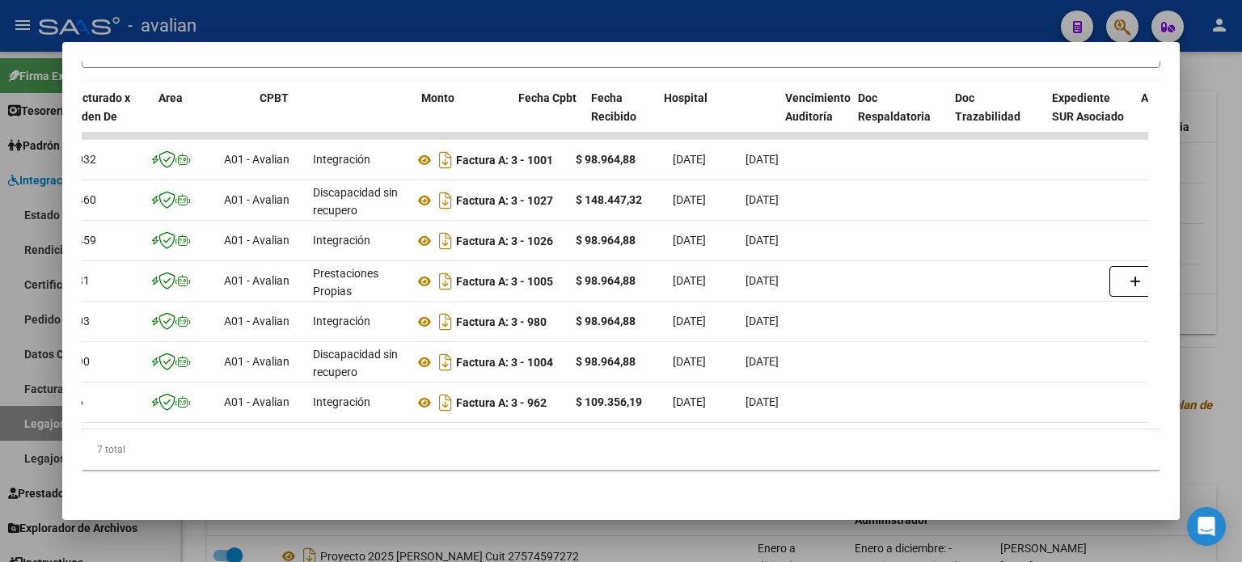
scroll to position [0, 0]
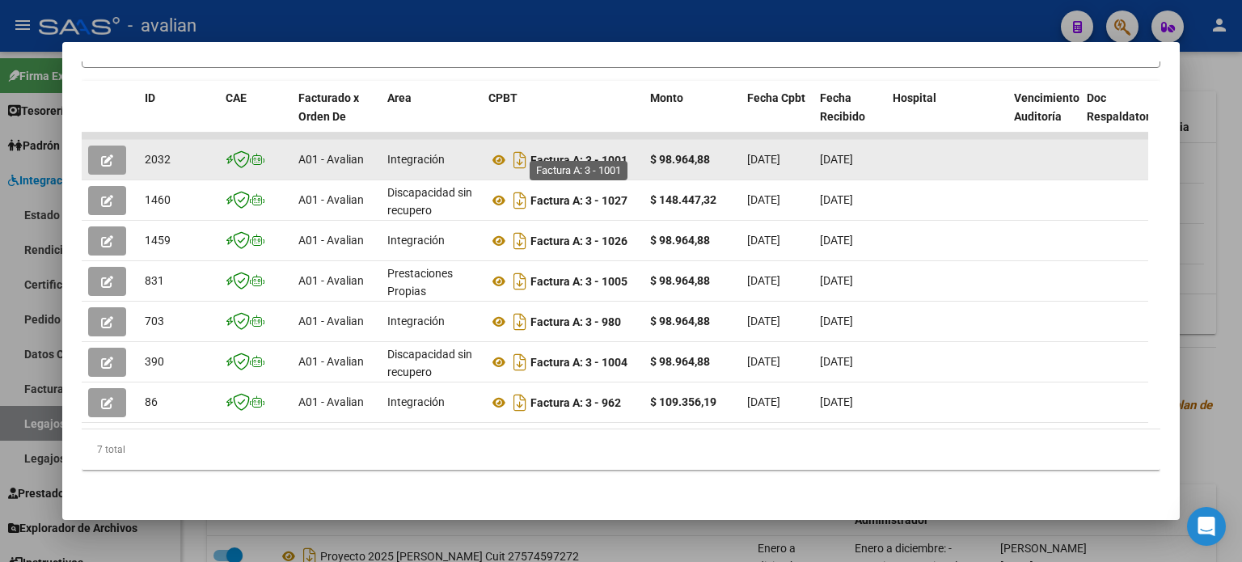
click at [614, 154] on strong "Factura A: 3 - 1001" at bounding box center [578, 160] width 97 height 13
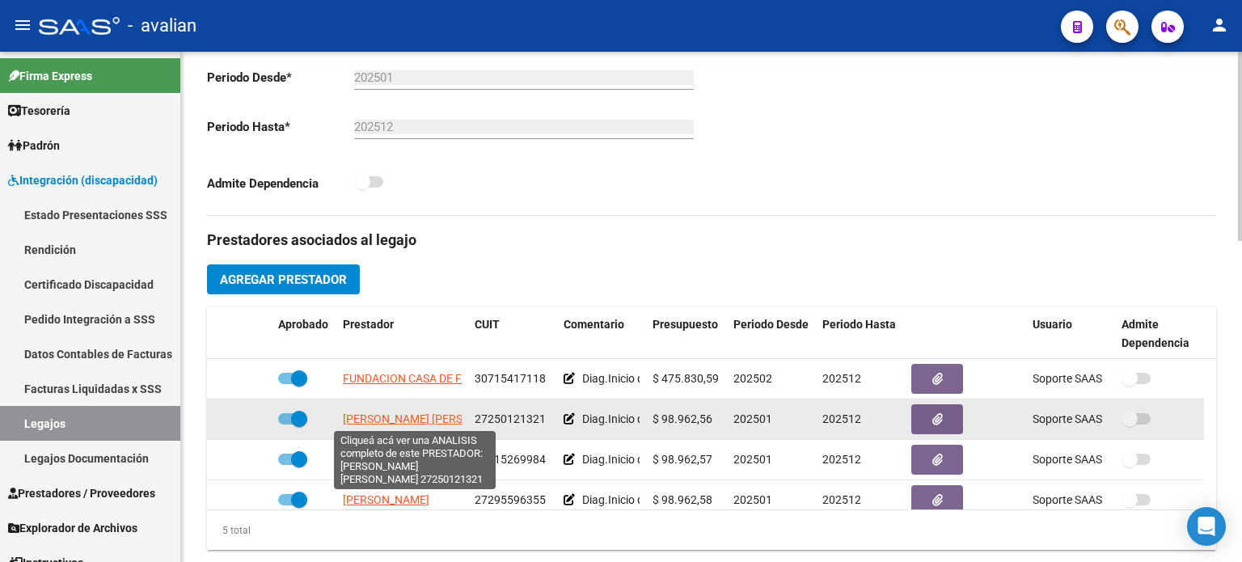
click at [372, 416] on span "[PERSON_NAME] [PERSON_NAME]" at bounding box center [430, 418] width 175 height 13
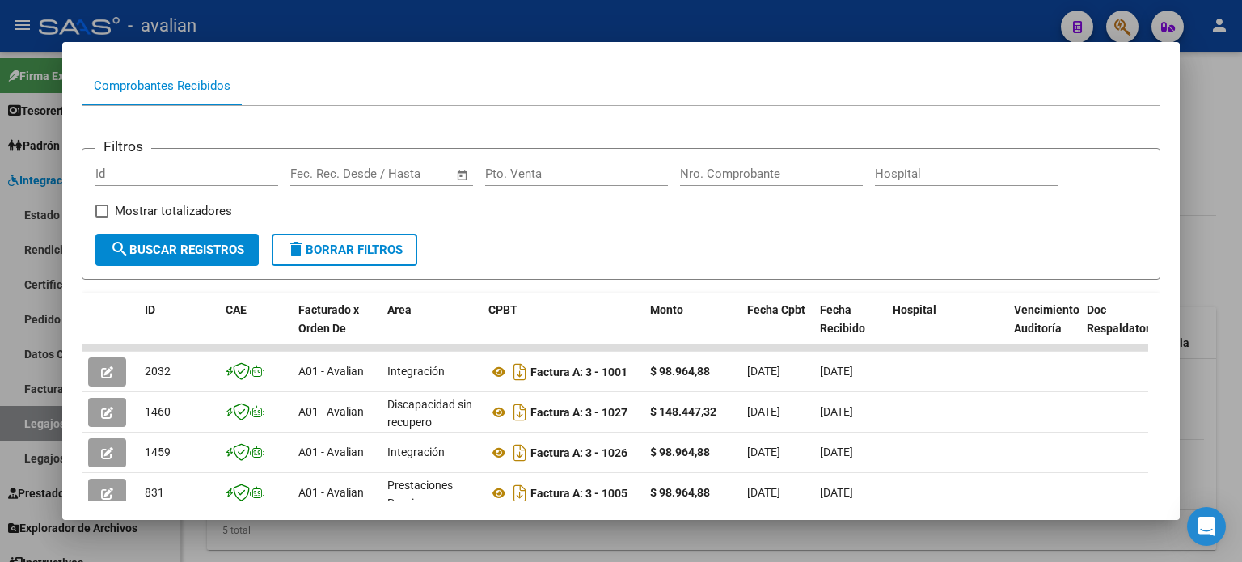
scroll to position [162, 0]
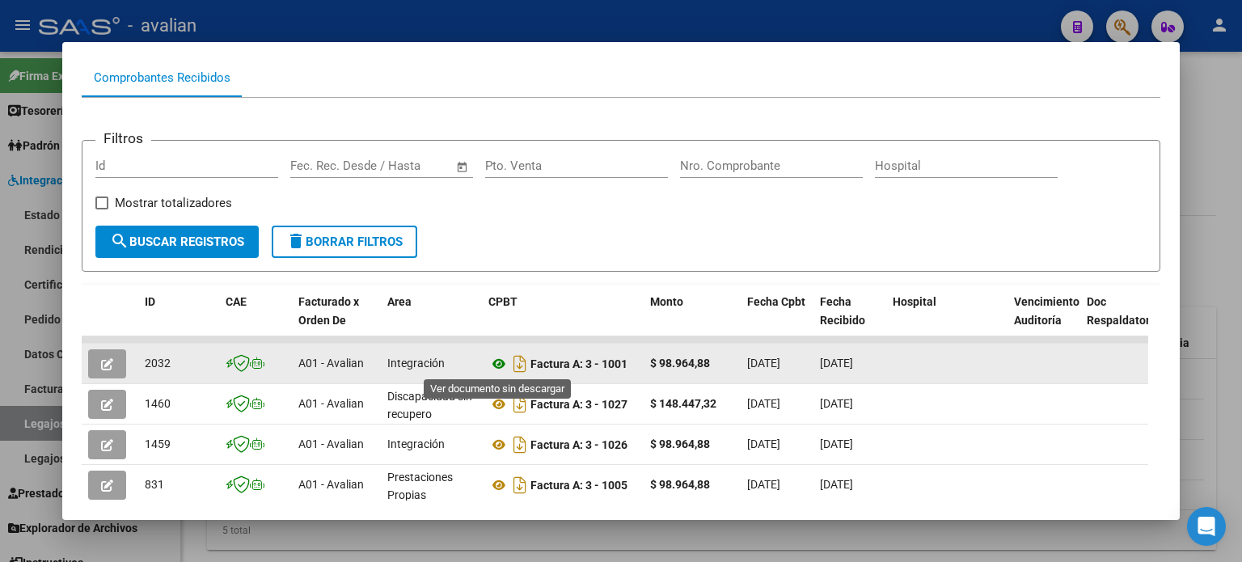
click at [501, 365] on icon at bounding box center [498, 363] width 21 height 19
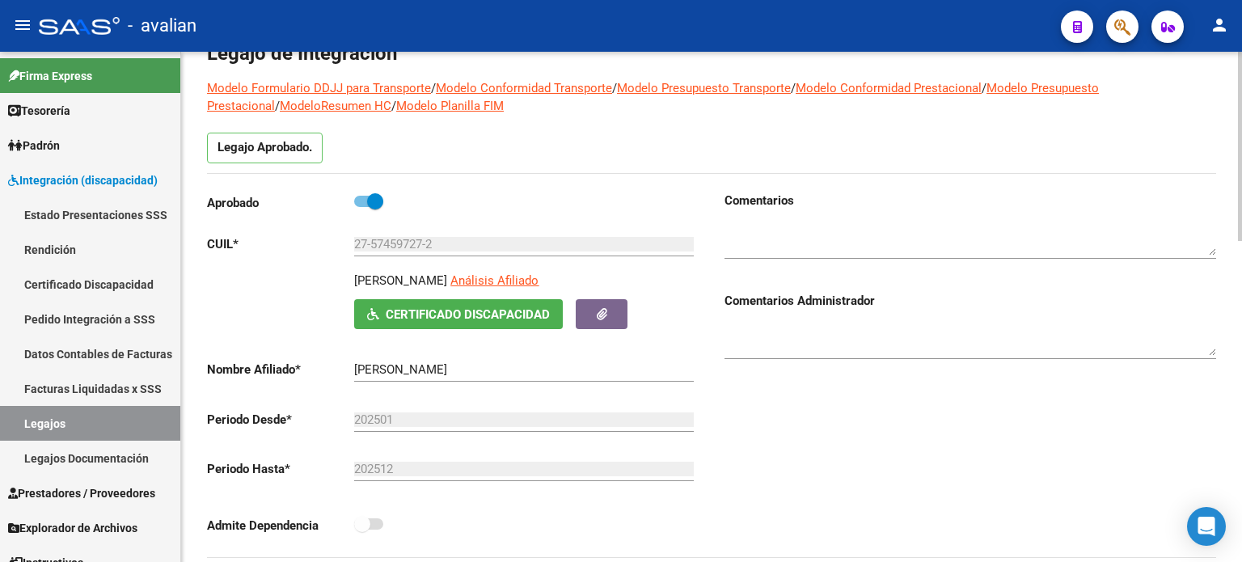
scroll to position [0, 0]
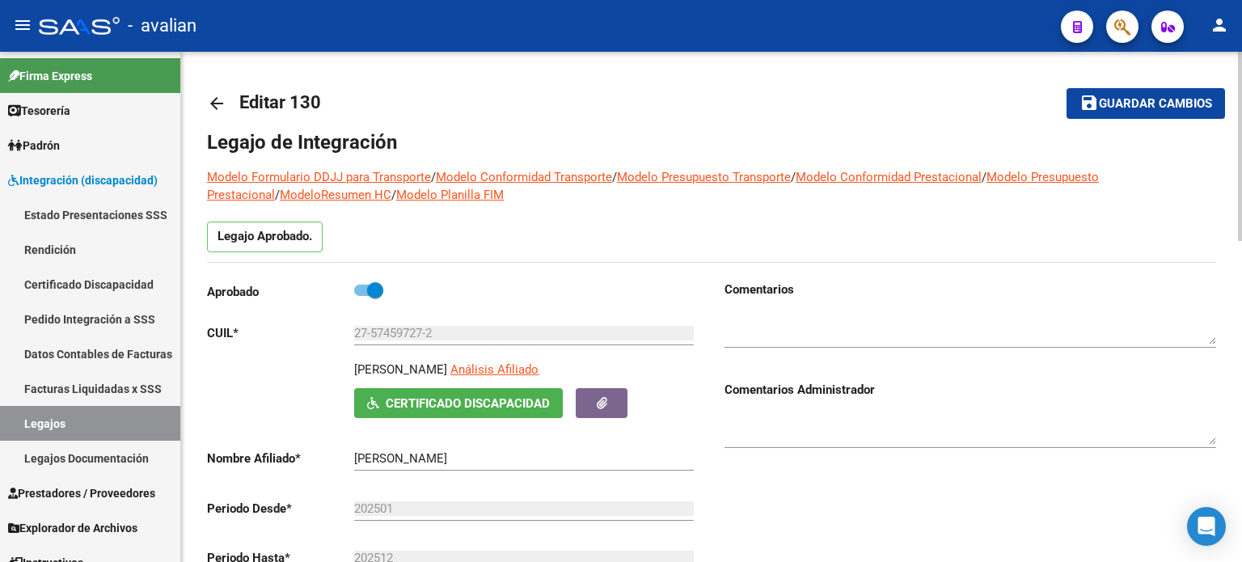
click at [221, 106] on mat-icon "arrow_back" at bounding box center [216, 103] width 19 height 19
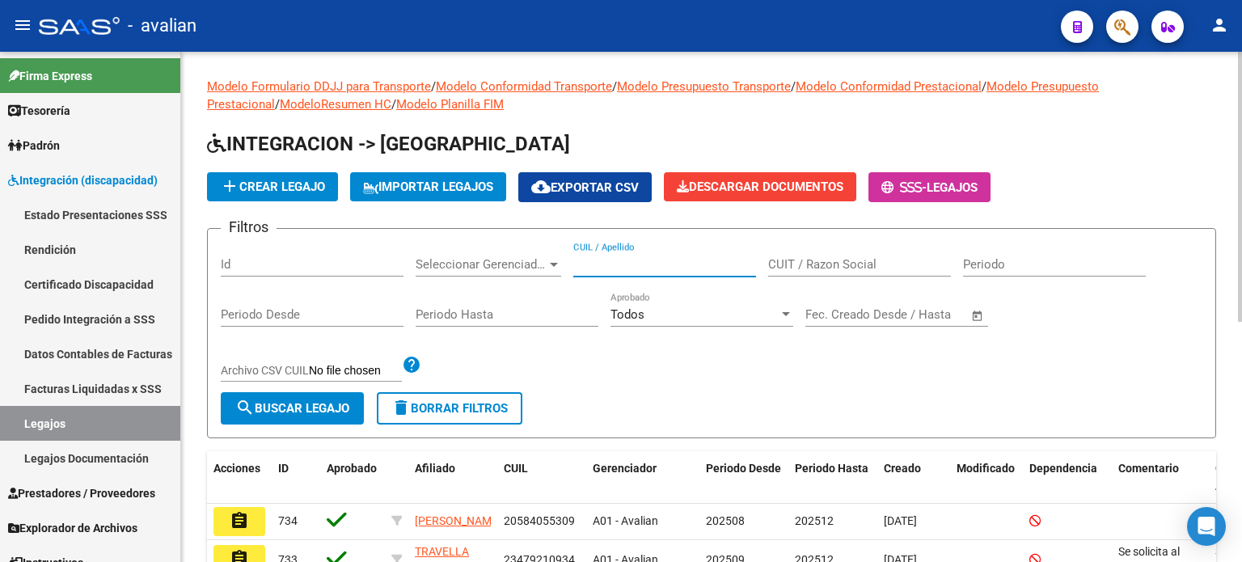
click at [626, 261] on input "CUIL / Apellido" at bounding box center [664, 264] width 183 height 15
paste input "20576083212"
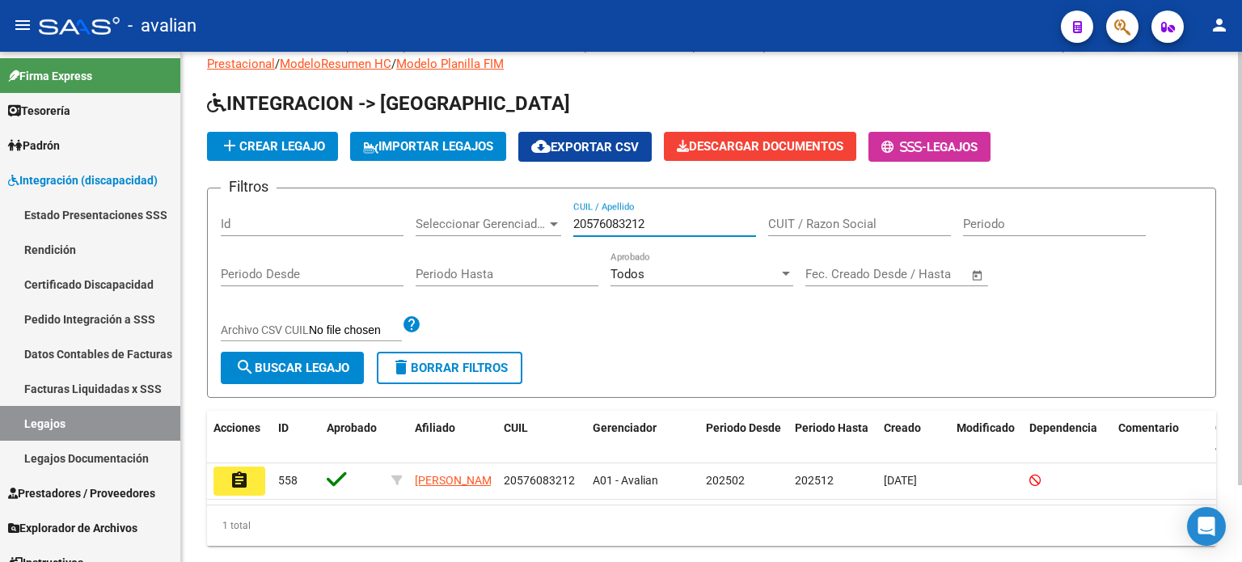
scroll to position [90, 0]
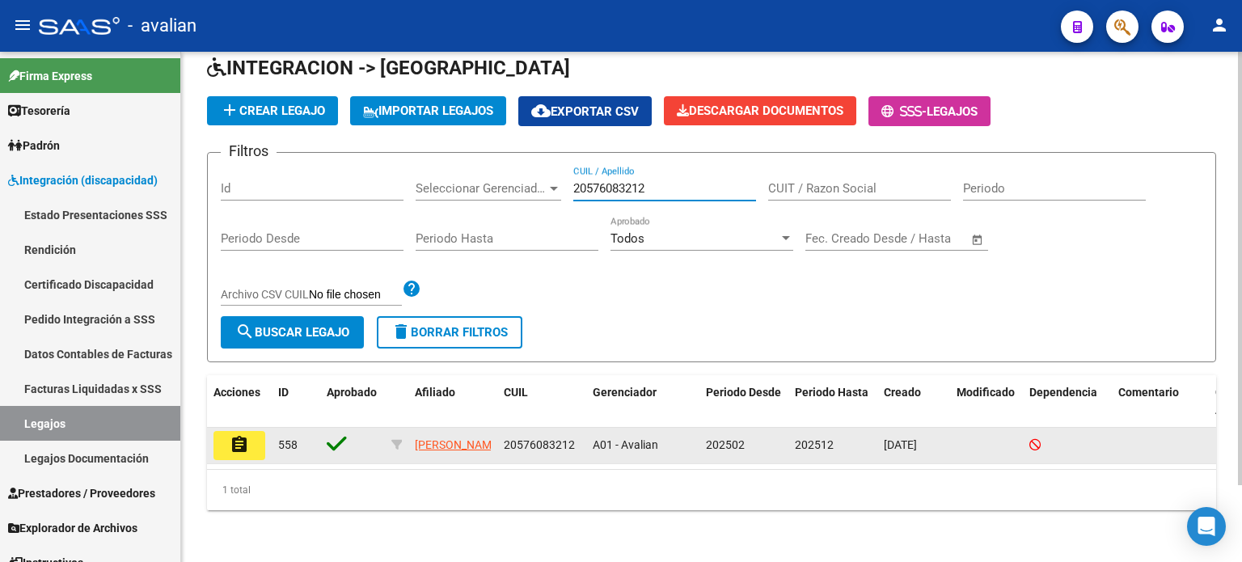
type input "20576083212"
click at [246, 436] on mat-icon "assignment" at bounding box center [239, 444] width 19 height 19
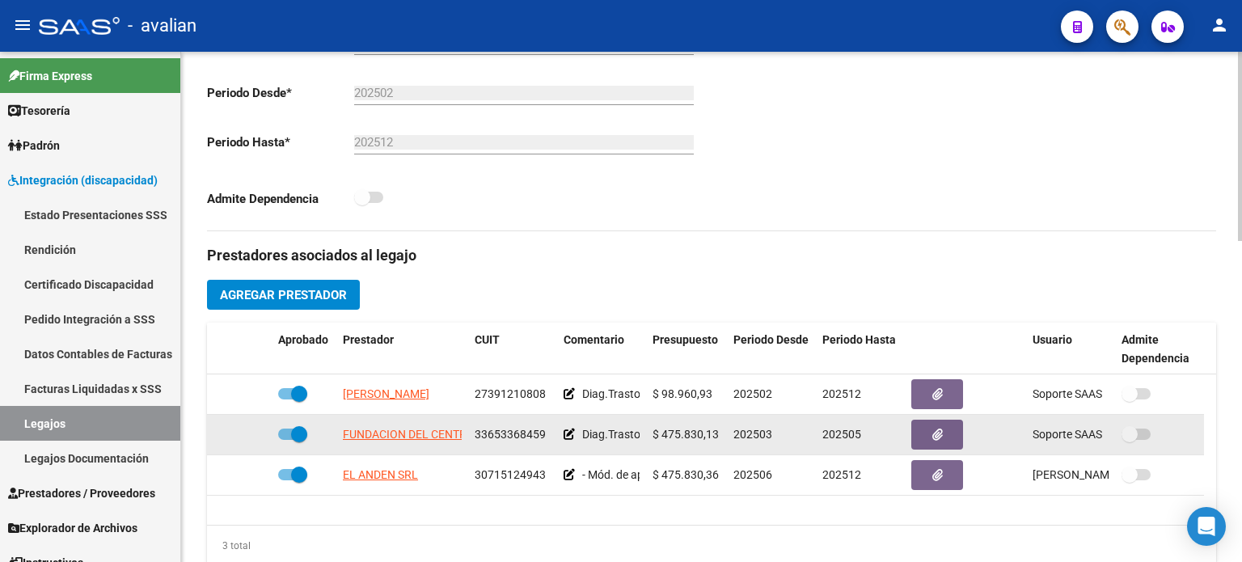
scroll to position [431, 0]
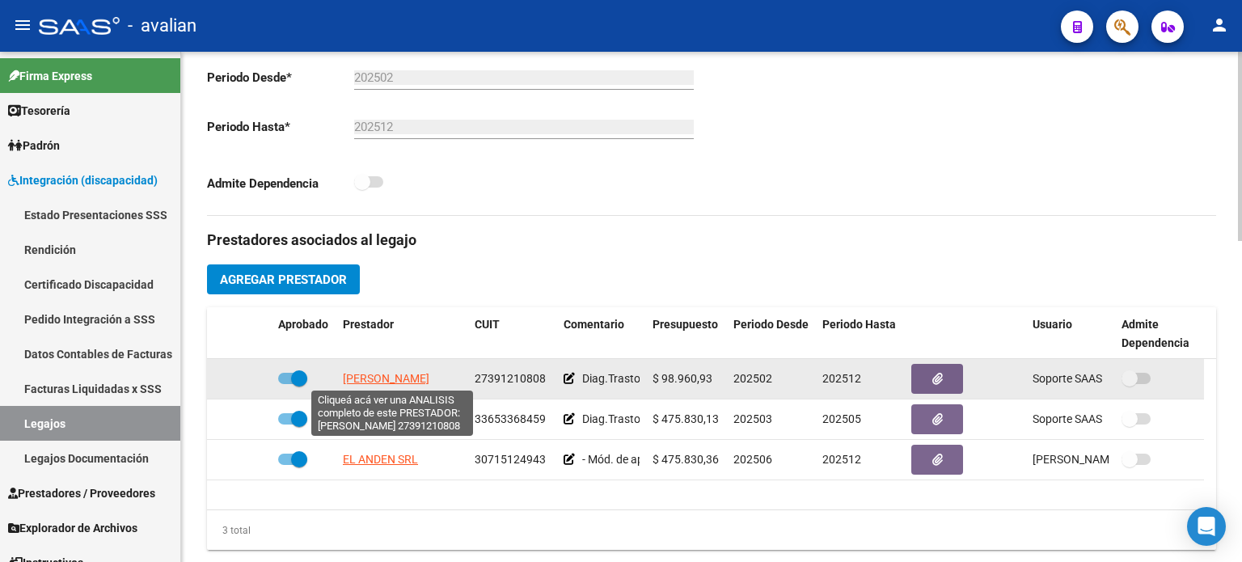
click at [361, 374] on span "[PERSON_NAME]" at bounding box center [386, 378] width 86 height 13
type textarea "27391210808"
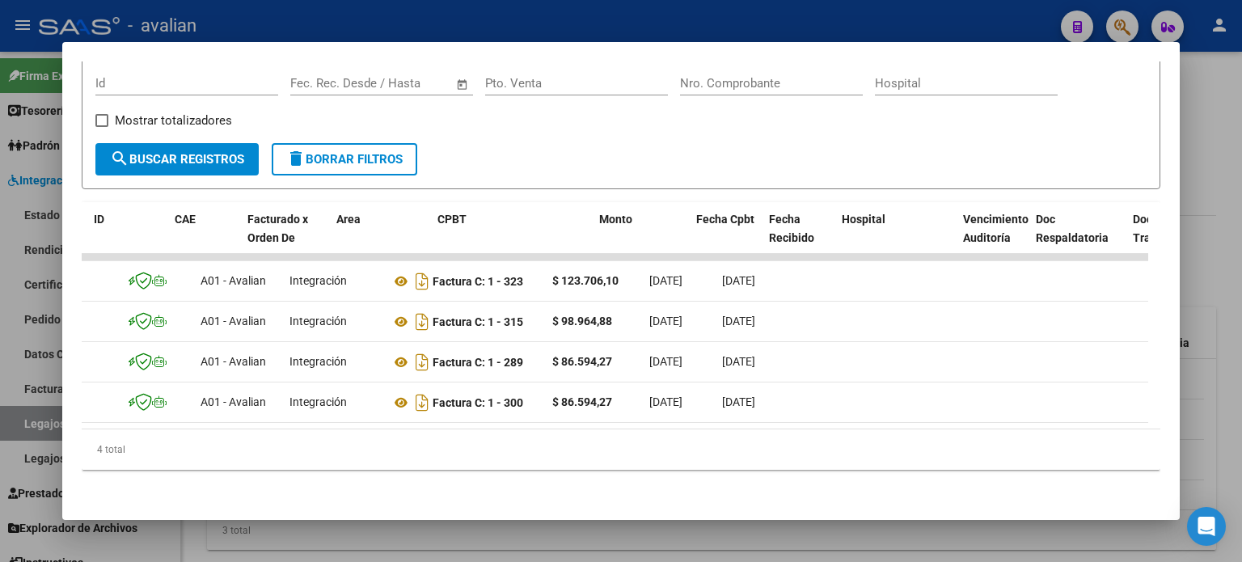
scroll to position [0, 0]
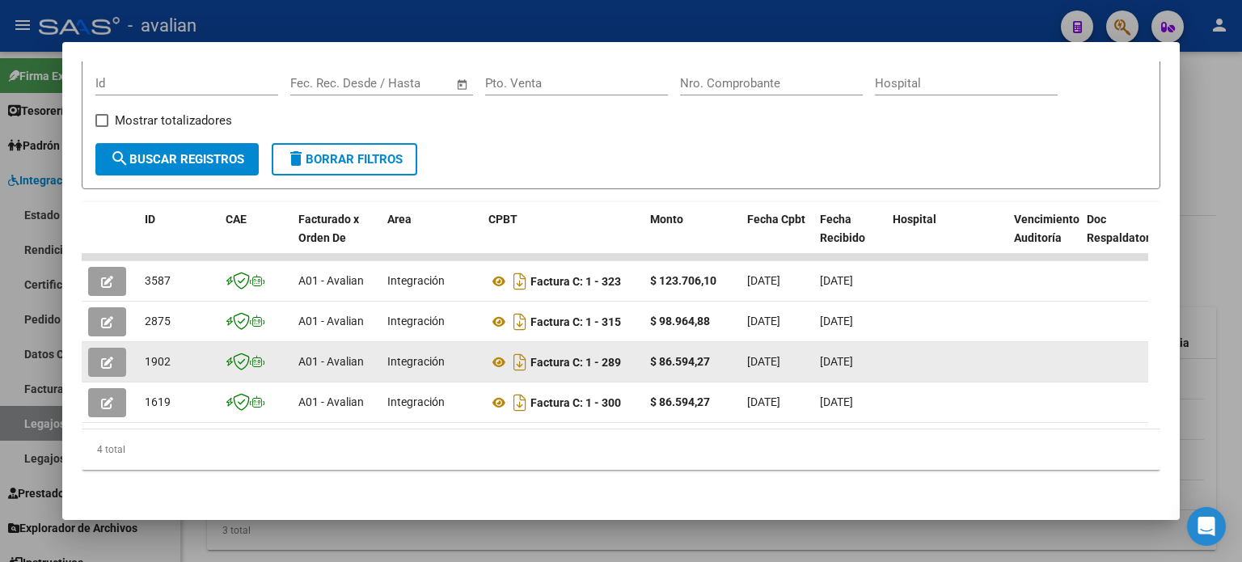
click at [108, 356] on icon "button" at bounding box center [107, 362] width 12 height 12
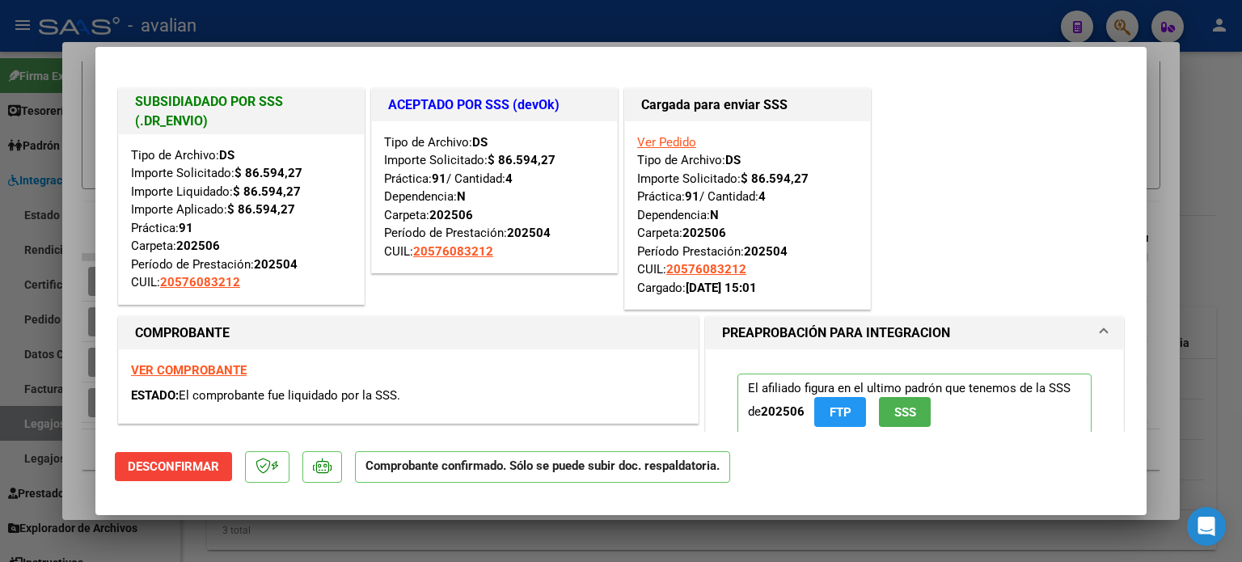
click at [183, 369] on strong "VER COMPROBANTE" at bounding box center [189, 370] width 116 height 15
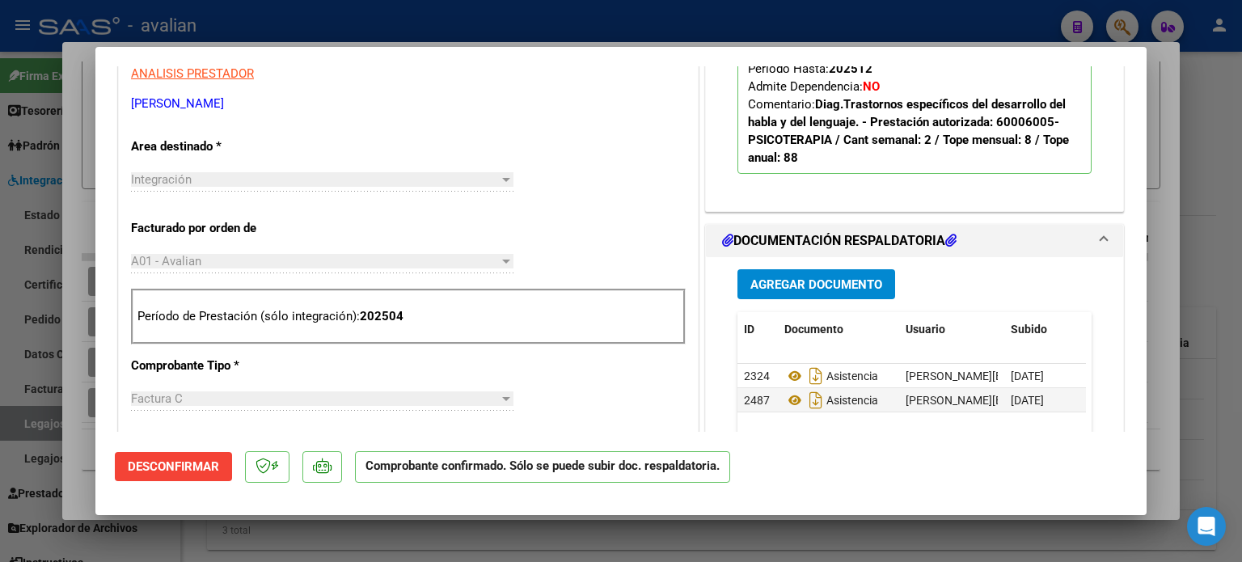
scroll to position [647, 0]
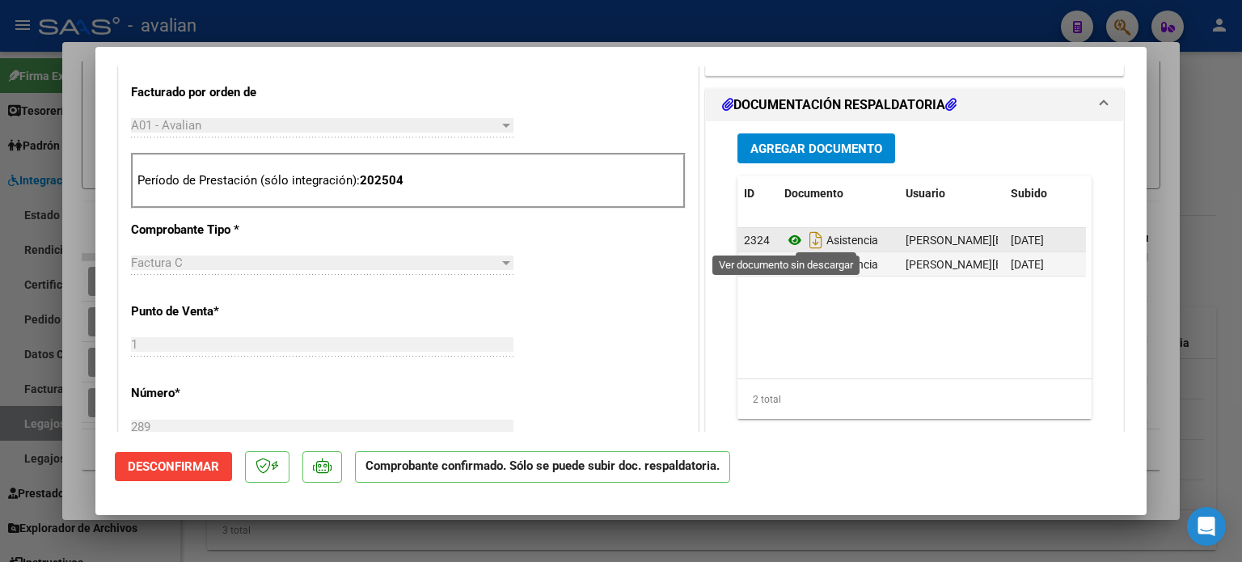
click at [784, 239] on icon at bounding box center [794, 239] width 21 height 19
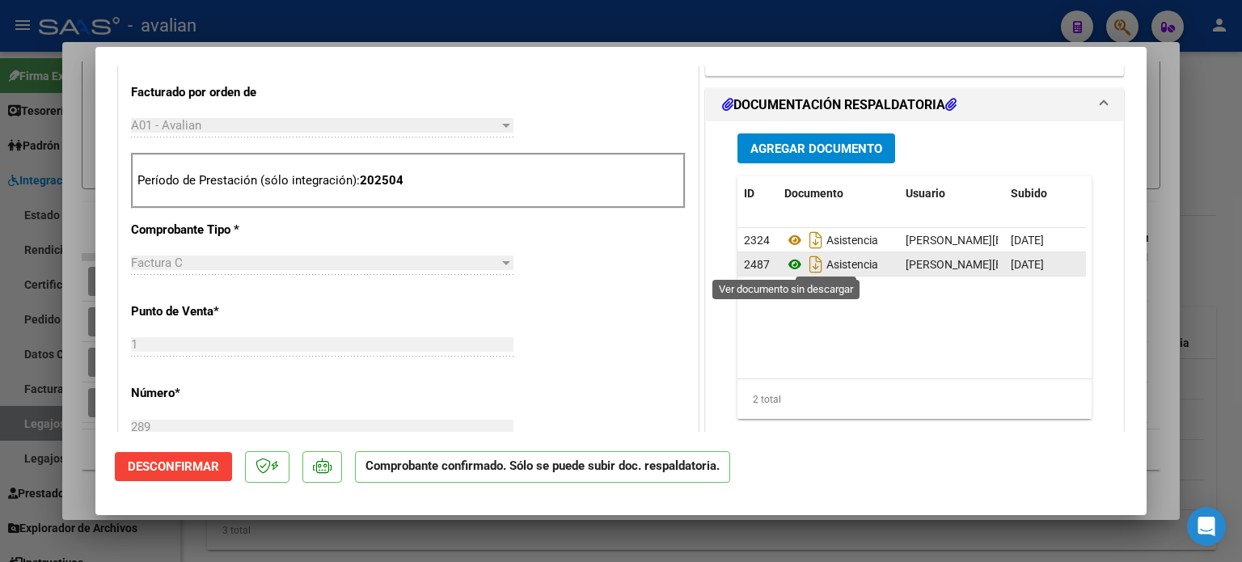
click at [784, 265] on icon at bounding box center [794, 264] width 21 height 19
click at [827, 142] on span "Agregar Documento" at bounding box center [816, 148] width 132 height 15
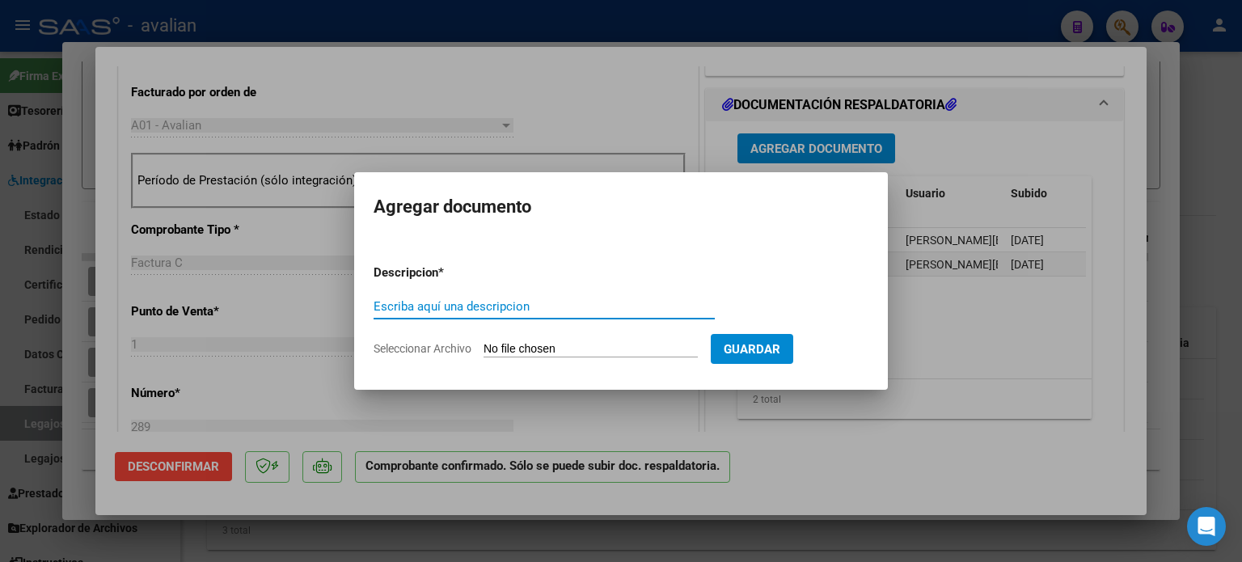
click at [460, 310] on input "Escriba aquí una descripcion" at bounding box center [543, 306] width 341 height 15
type input "asistencia"
click at [503, 347] on input "Seleccionar Archivo" at bounding box center [590, 349] width 214 height 15
type input "C:\fakepath\unnamed.pdf"
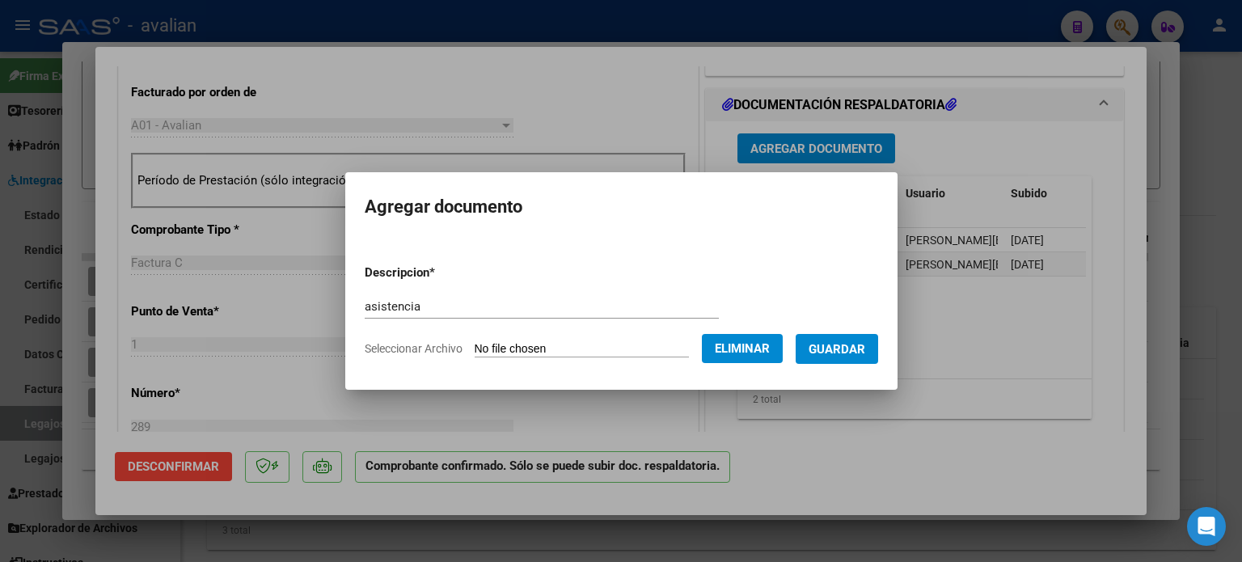
click at [865, 342] on span "Guardar" at bounding box center [836, 349] width 57 height 15
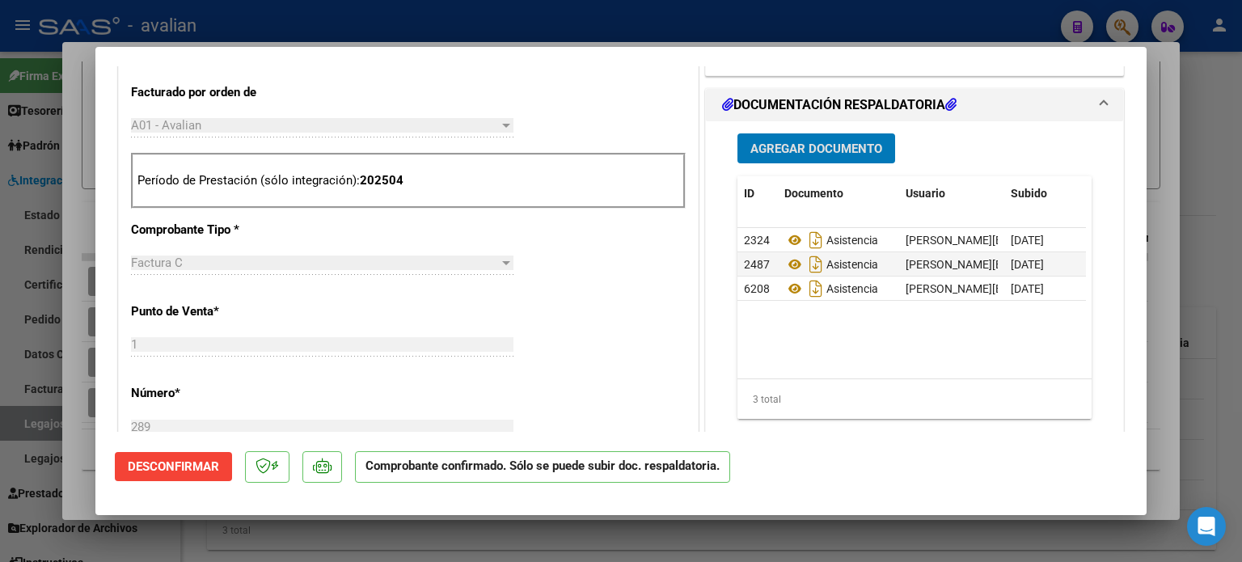
type input "$ 0,00"
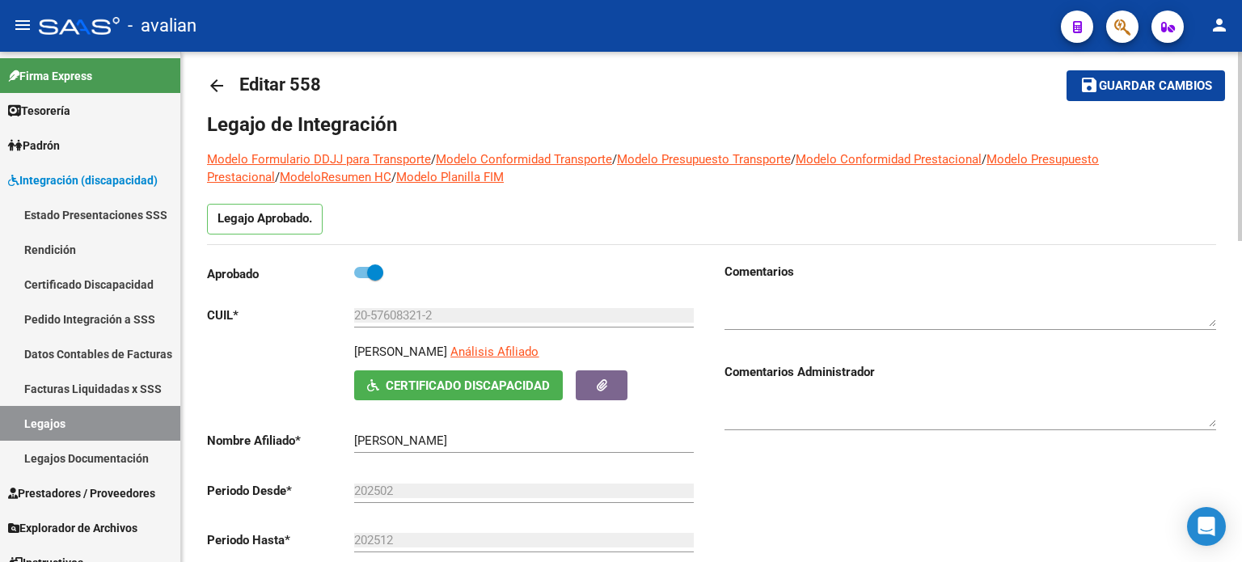
scroll to position [0, 0]
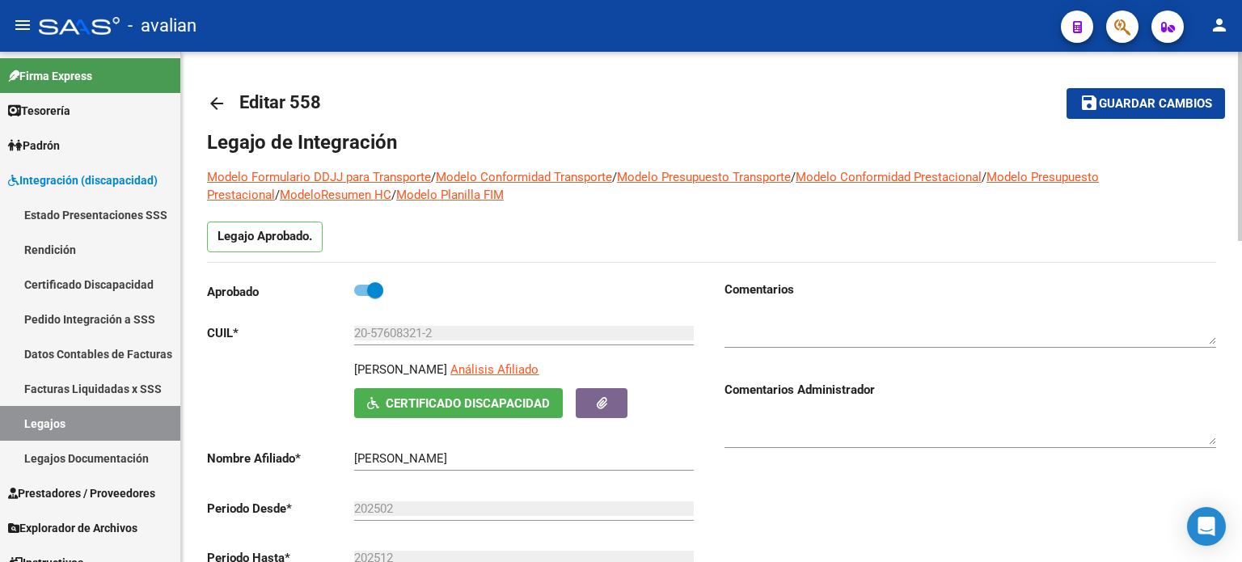
click at [220, 100] on mat-icon "arrow_back" at bounding box center [216, 103] width 19 height 19
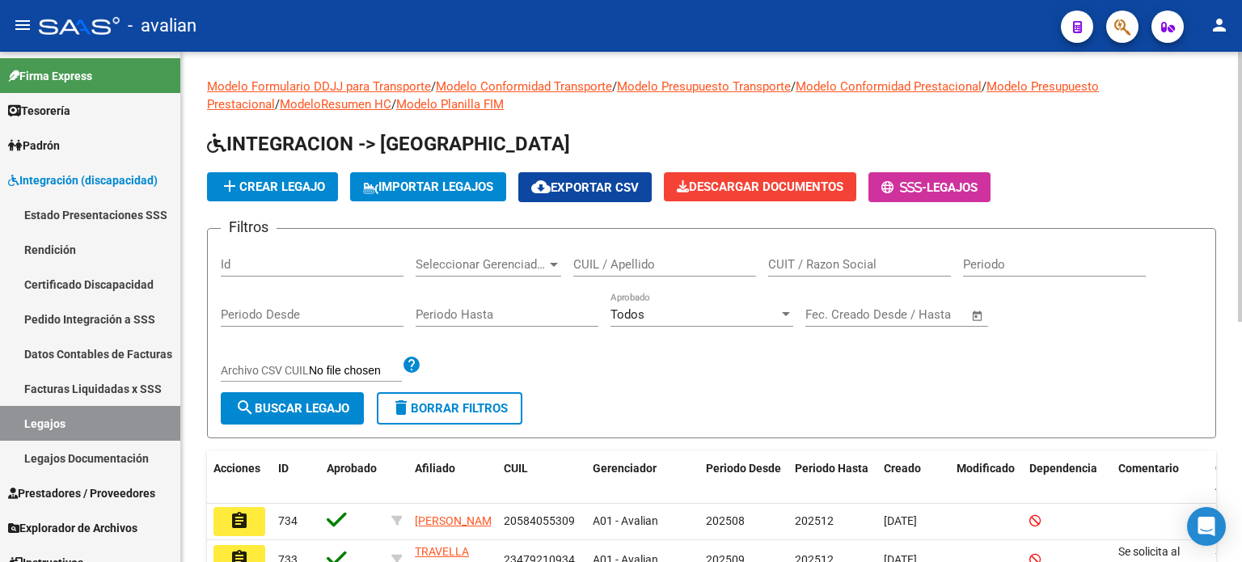
click at [628, 261] on input "CUIL / Apellido" at bounding box center [664, 264] width 183 height 15
paste input "20464664263"
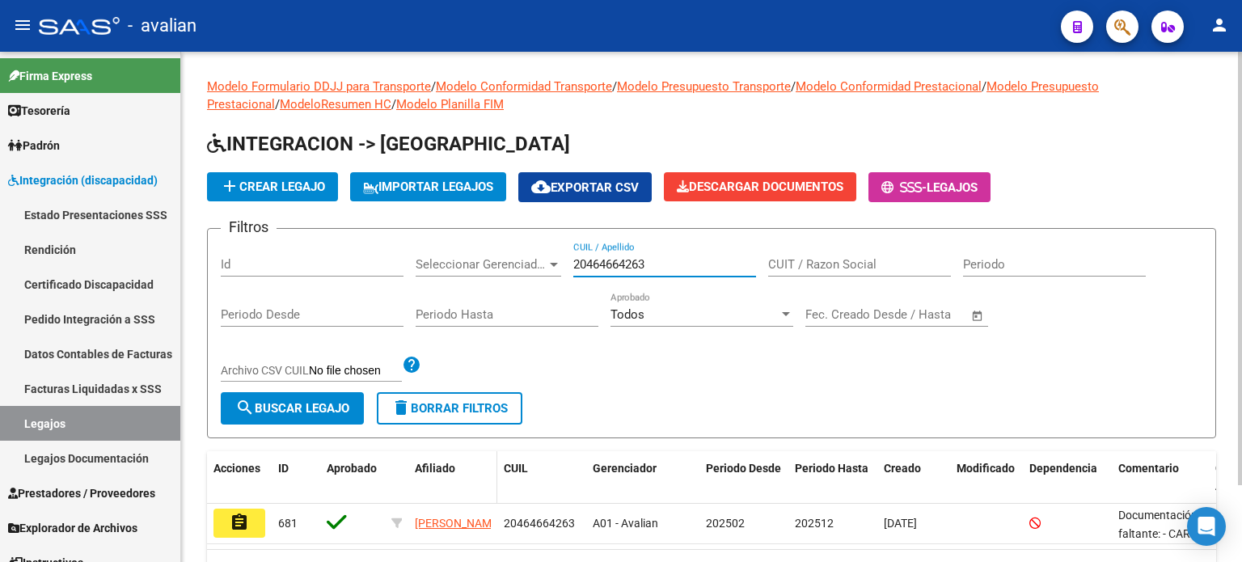
scroll to position [90, 0]
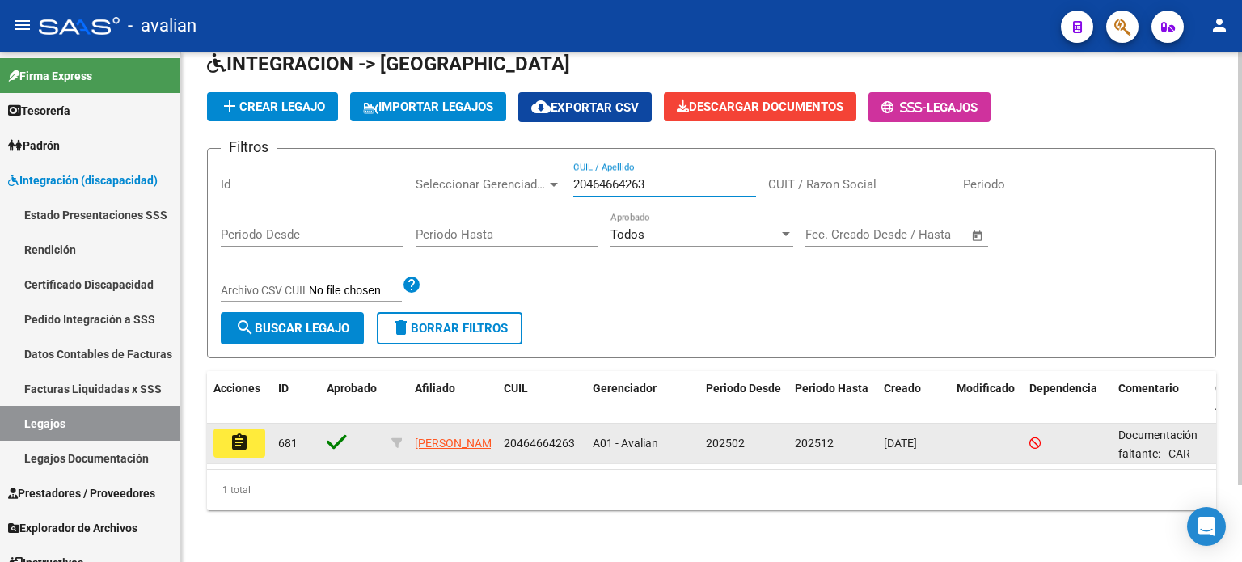
type input "20464664263"
click at [246, 432] on mat-icon "assignment" at bounding box center [239, 441] width 19 height 19
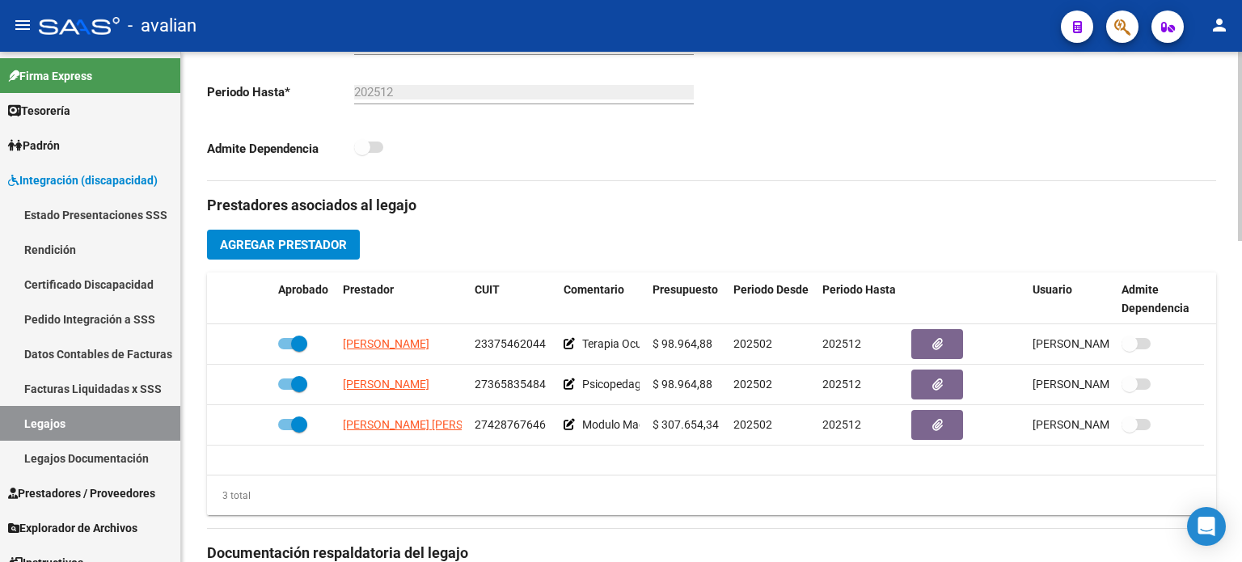
scroll to position [538, 0]
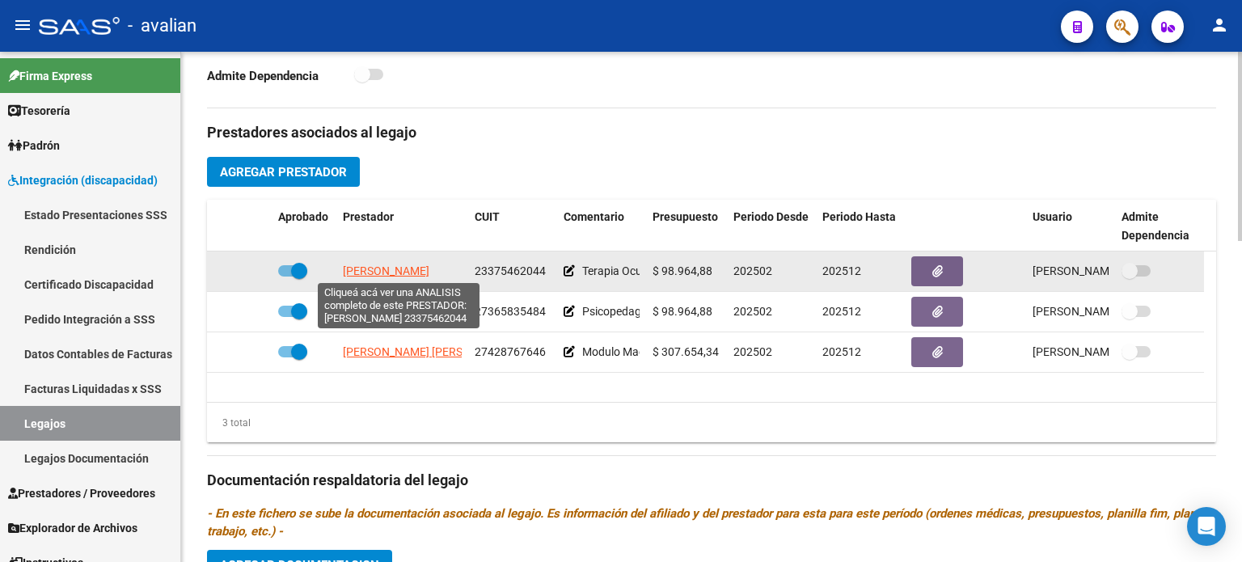
click at [356, 268] on span "[PERSON_NAME]" at bounding box center [386, 270] width 86 height 13
type textarea "23375462044"
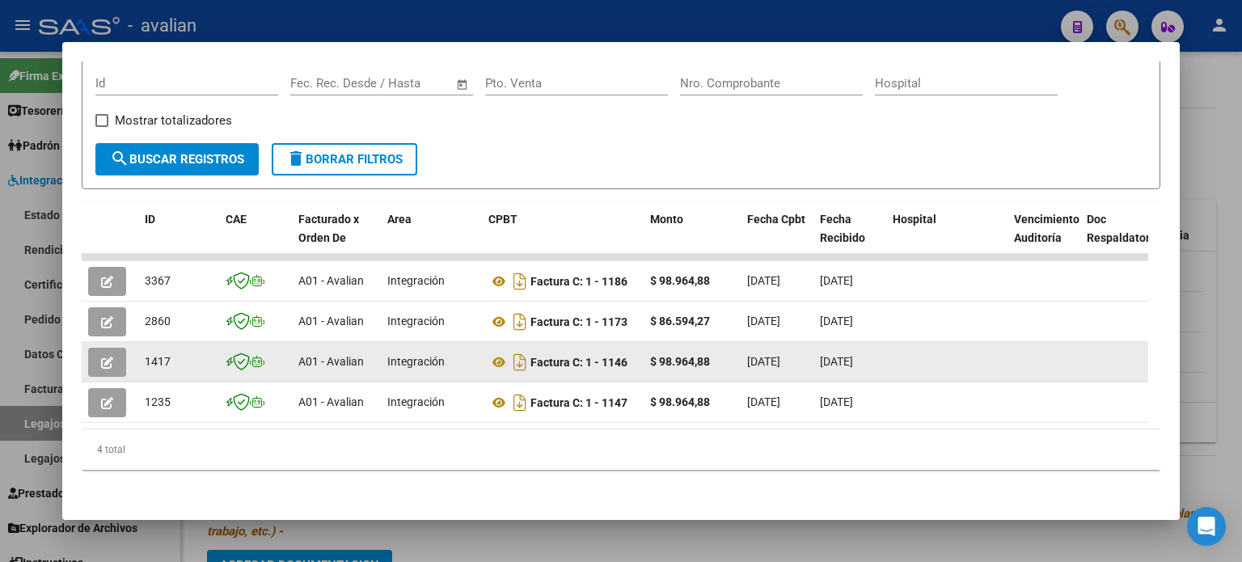
scroll to position [255, 0]
click at [517, 349] on icon "Descargar documento" at bounding box center [519, 362] width 21 height 26
click at [113, 352] on button "button" at bounding box center [107, 362] width 38 height 29
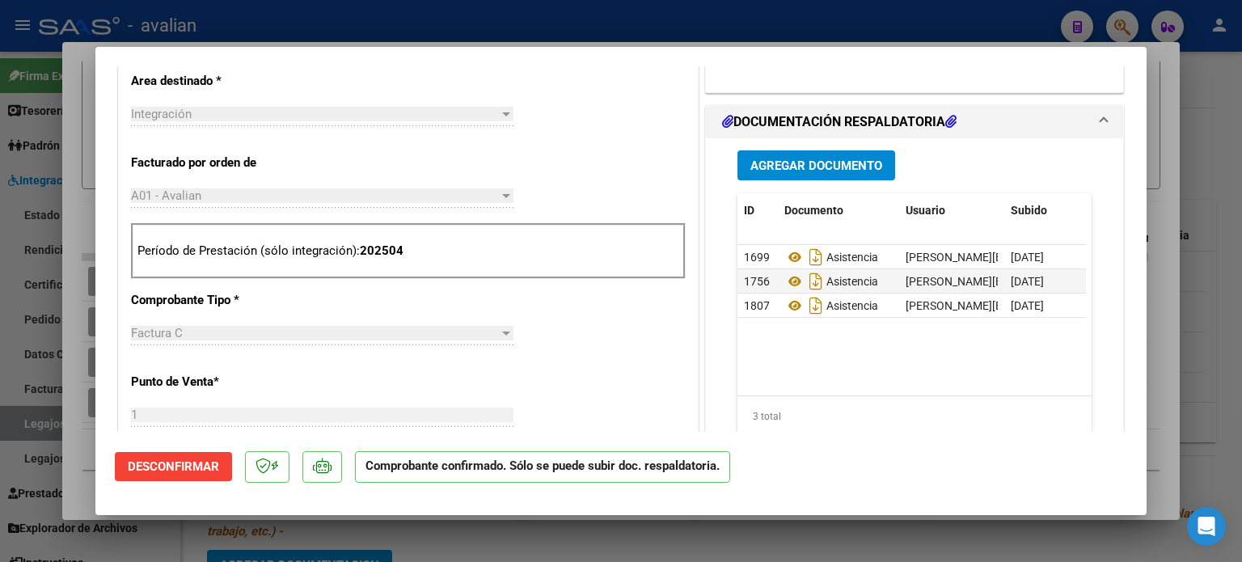
scroll to position [593, 0]
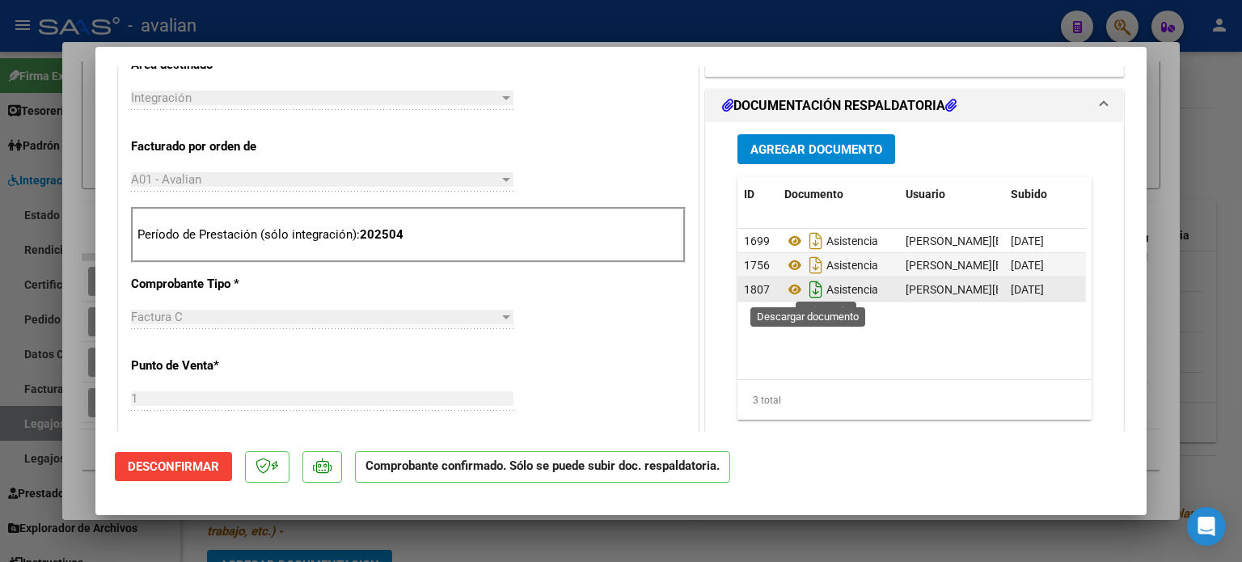
click at [806, 289] on icon "Descargar documento" at bounding box center [815, 289] width 21 height 26
type input "$ 0,00"
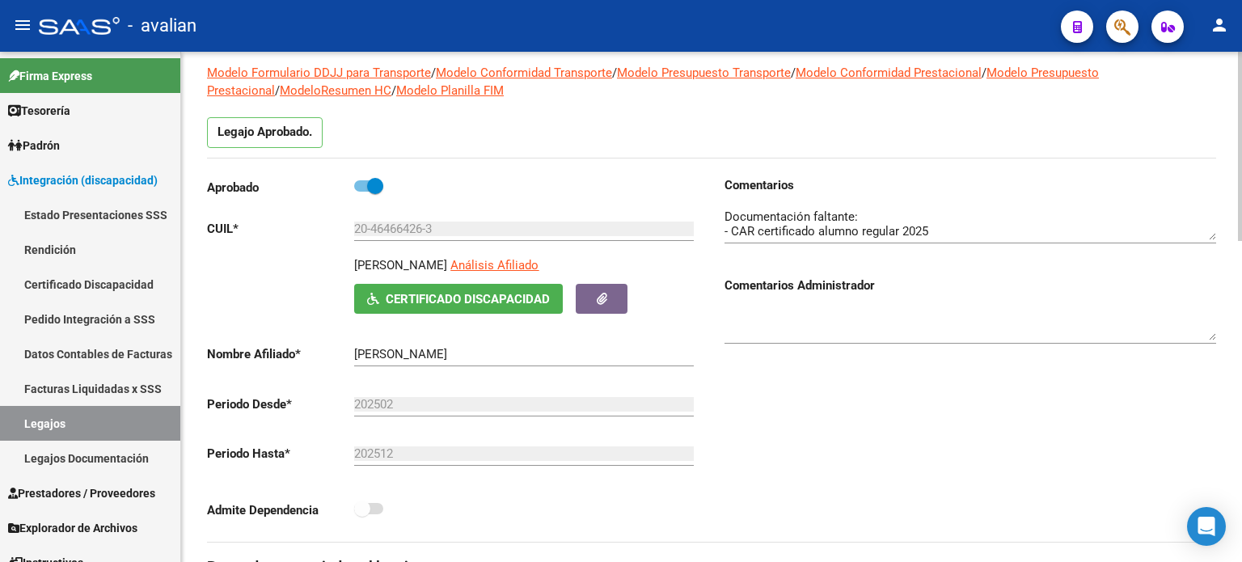
scroll to position [0, 0]
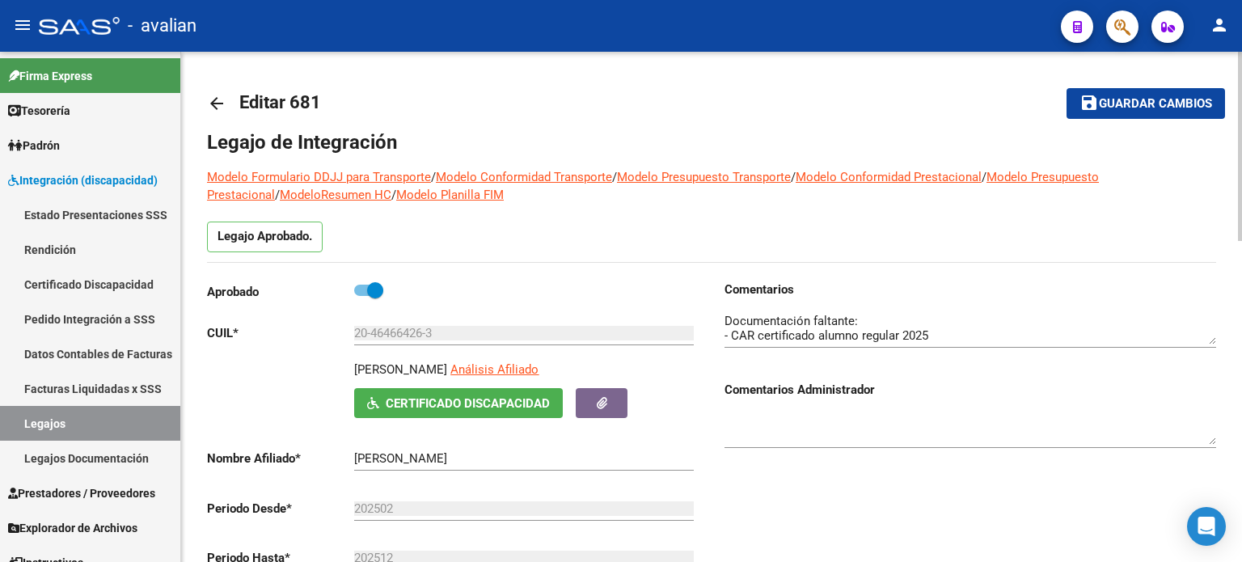
click at [211, 86] on link "arrow_back" at bounding box center [223, 103] width 32 height 38
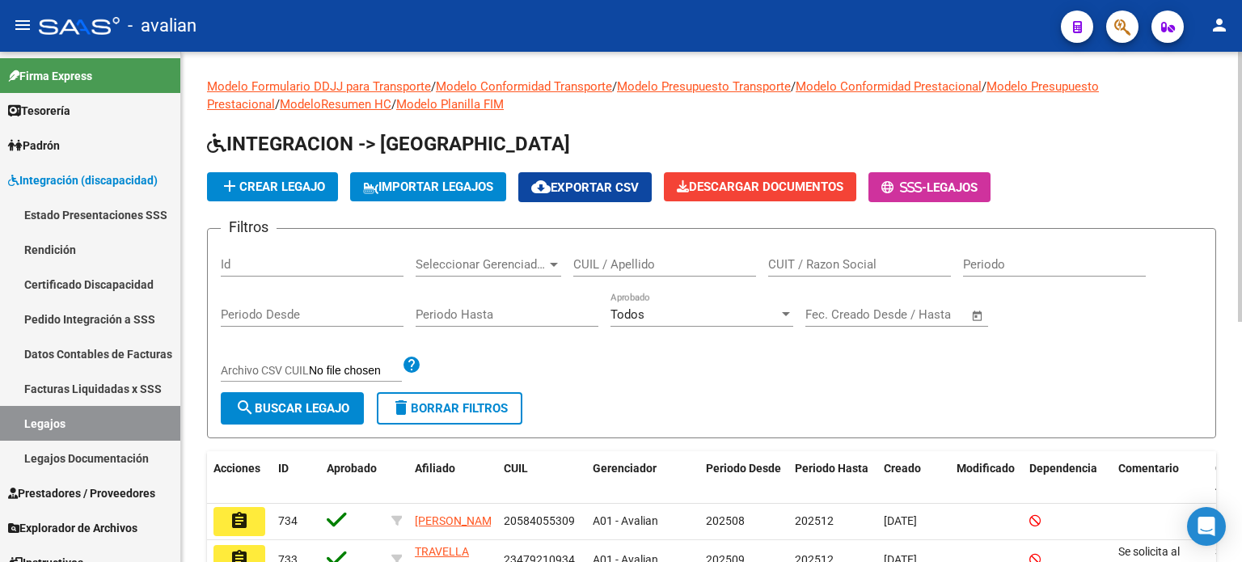
click at [639, 255] on div "CUIL / Apellido" at bounding box center [664, 259] width 183 height 35
paste input "20554065164"
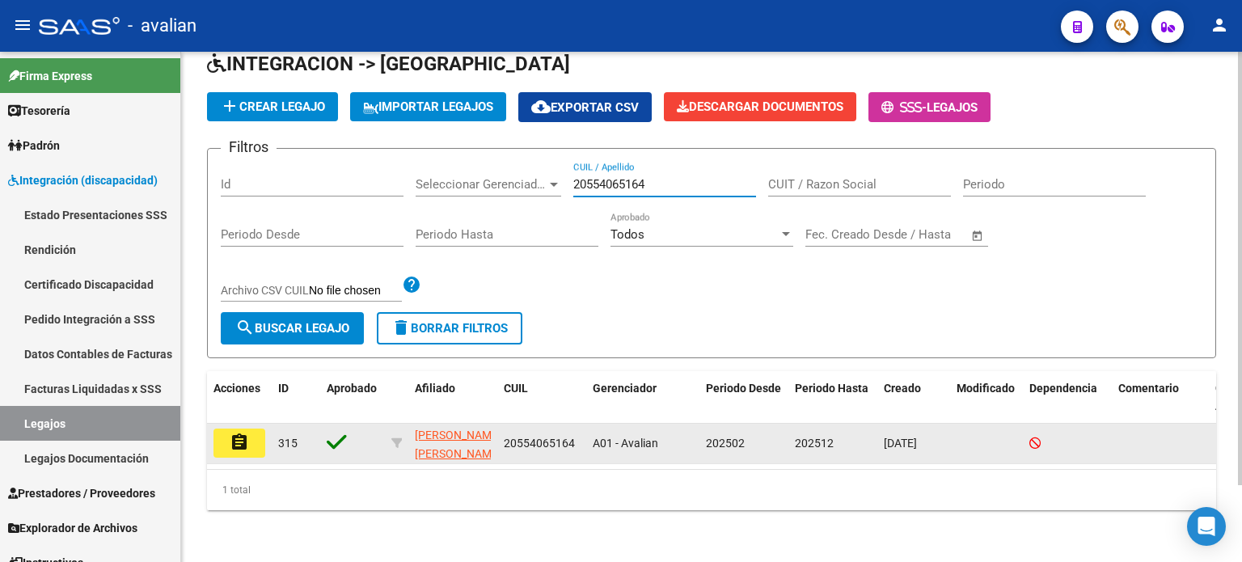
scroll to position [90, 0]
type input "20554065164"
click at [227, 434] on button "assignment" at bounding box center [239, 442] width 52 height 29
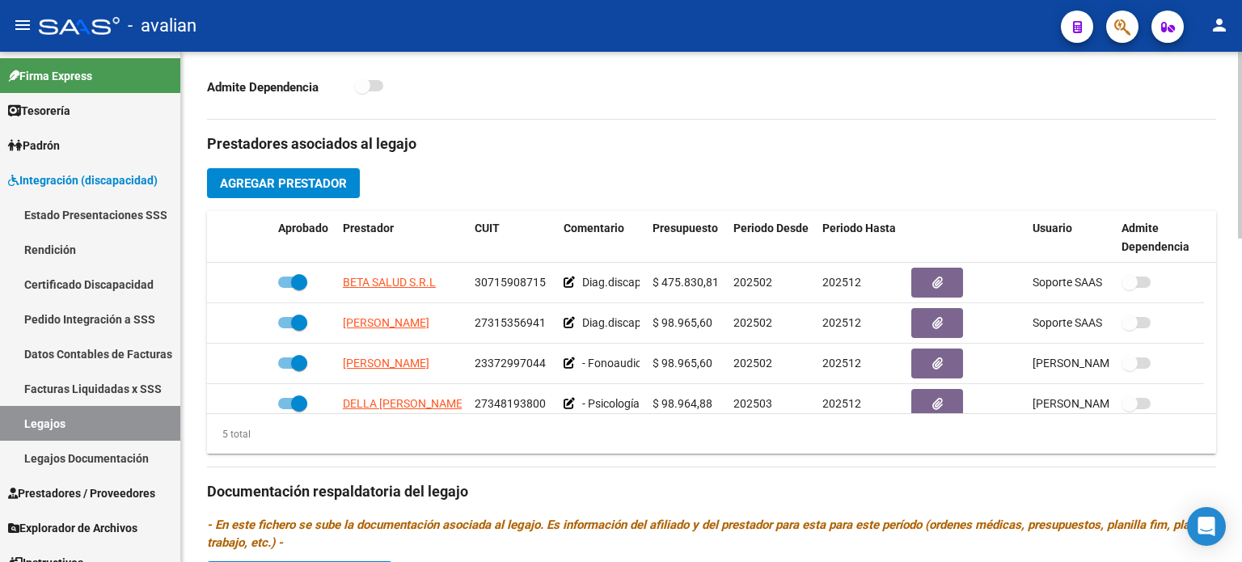
scroll to position [538, 0]
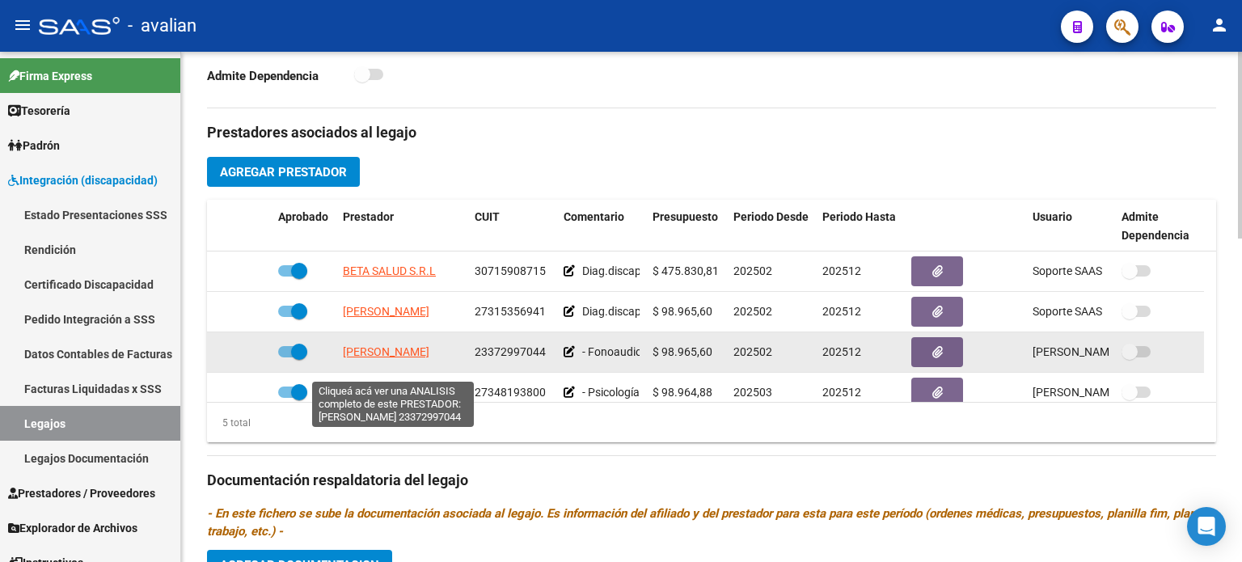
click at [377, 358] on span "[PERSON_NAME]" at bounding box center [386, 351] width 86 height 13
type textarea "23372997044"
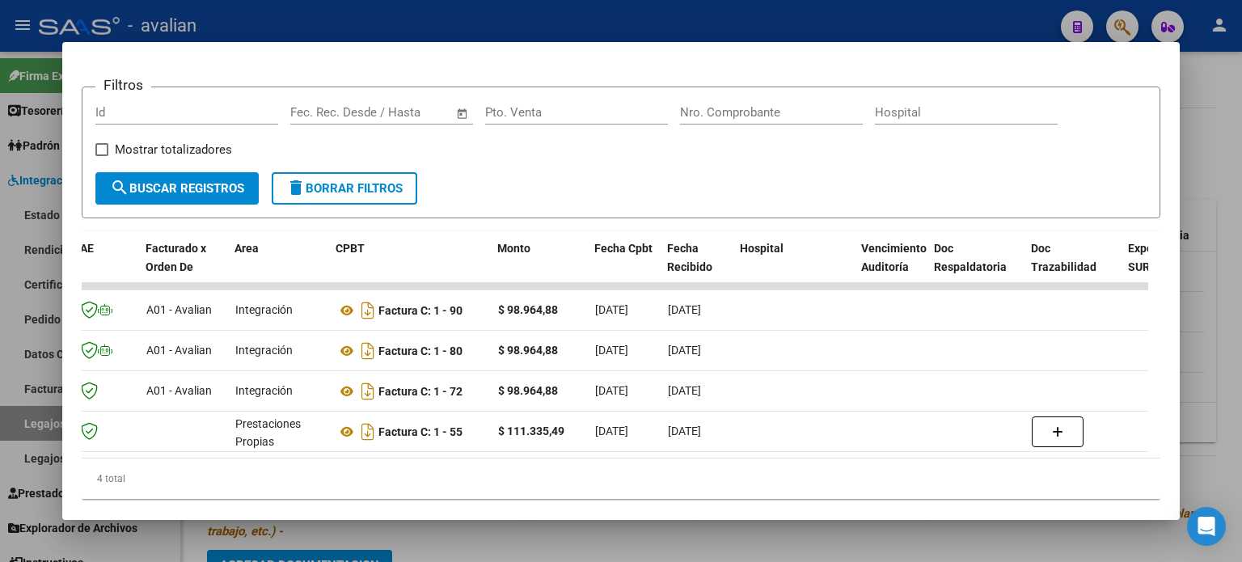
scroll to position [0, 0]
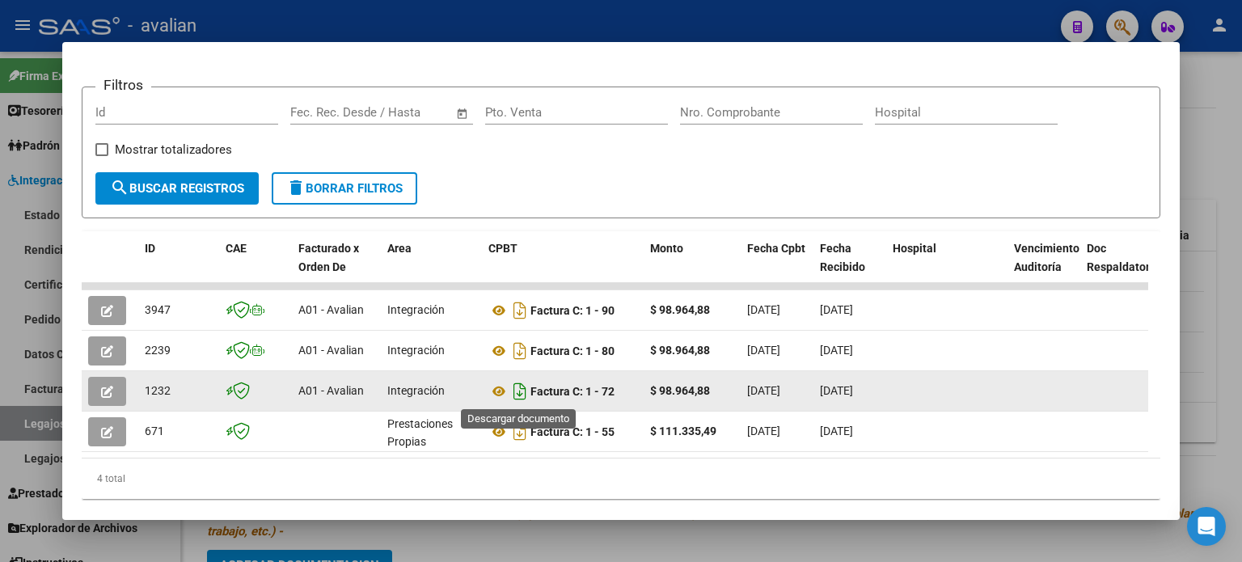
click at [518, 390] on icon "Descargar documento" at bounding box center [519, 391] width 21 height 26
click at [104, 390] on icon "button" at bounding box center [107, 392] width 12 height 12
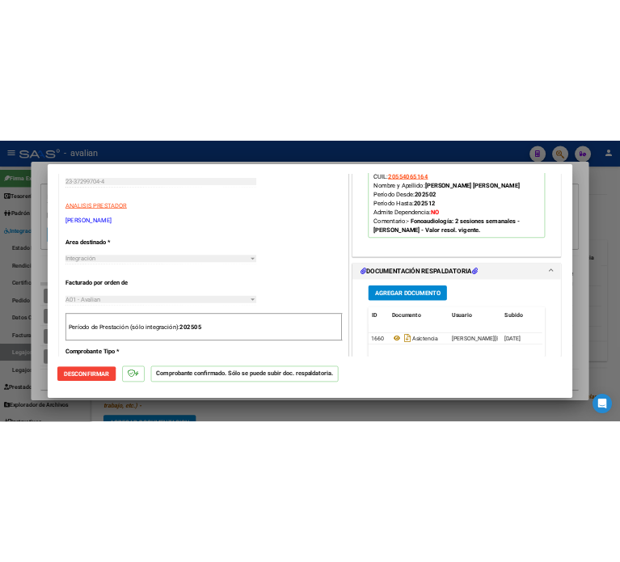
scroll to position [485, 0]
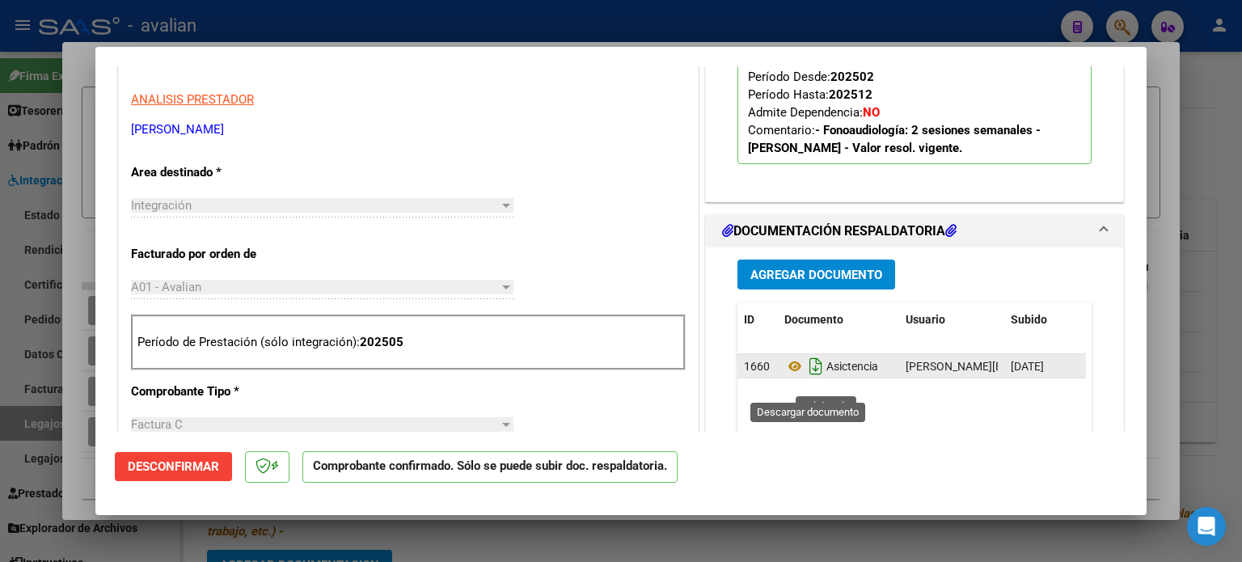
click at [805, 379] on icon "Descargar documento" at bounding box center [815, 366] width 21 height 26
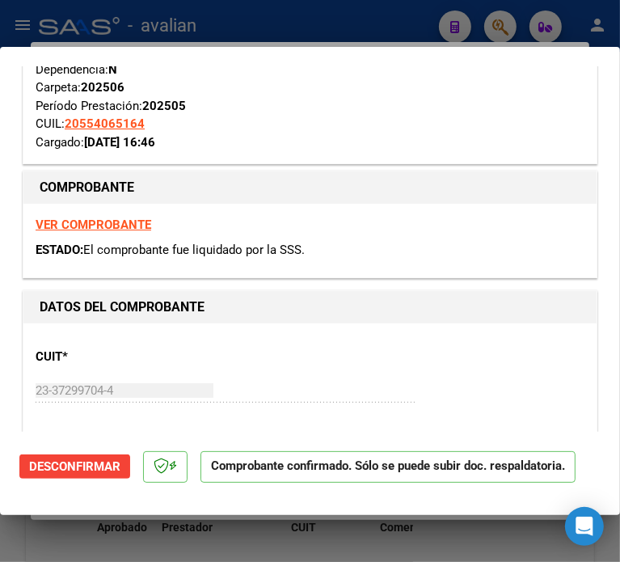
scroll to position [301, 0]
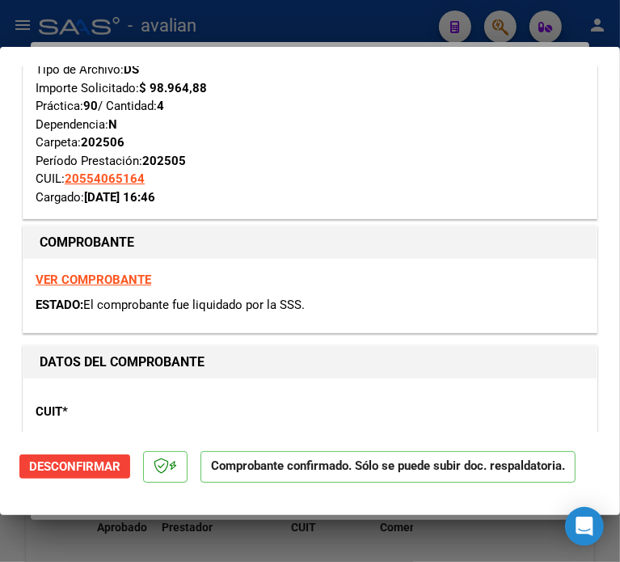
click at [87, 274] on strong "VER COMPROBANTE" at bounding box center [94, 279] width 116 height 15
